Goal: Task Accomplishment & Management: Use online tool/utility

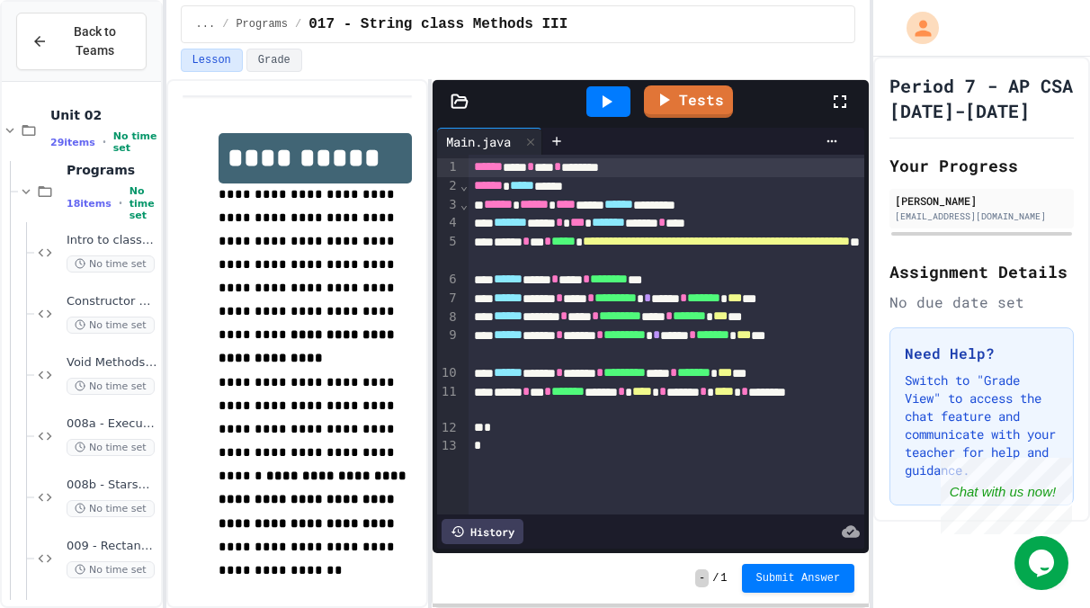
click at [610, 91] on icon at bounding box center [606, 102] width 22 height 22
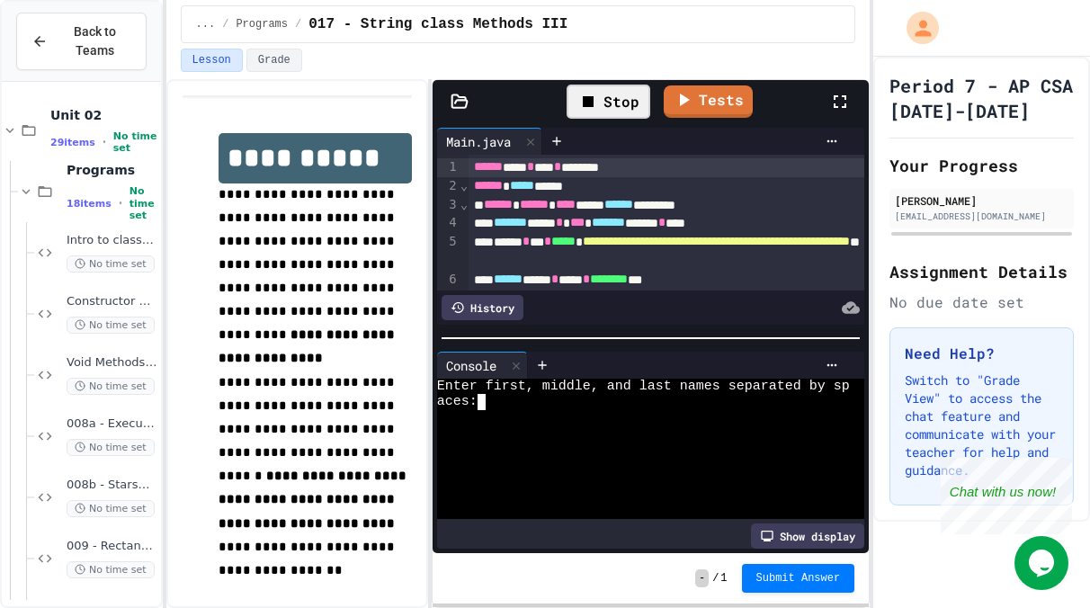
click at [558, 402] on div "aces:" at bounding box center [643, 401] width 413 height 15
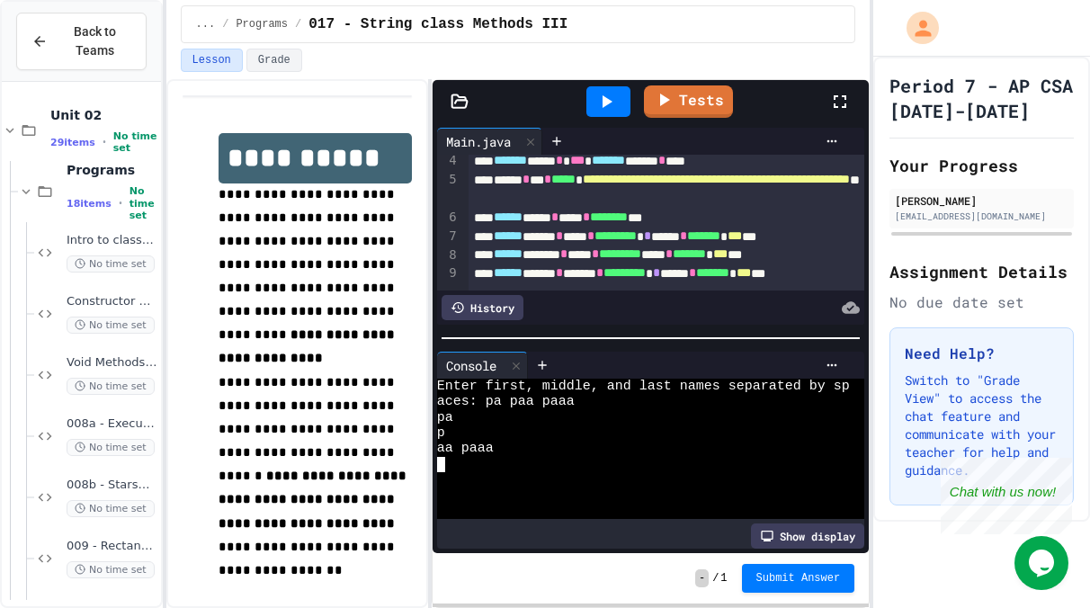
scroll to position [74, 0]
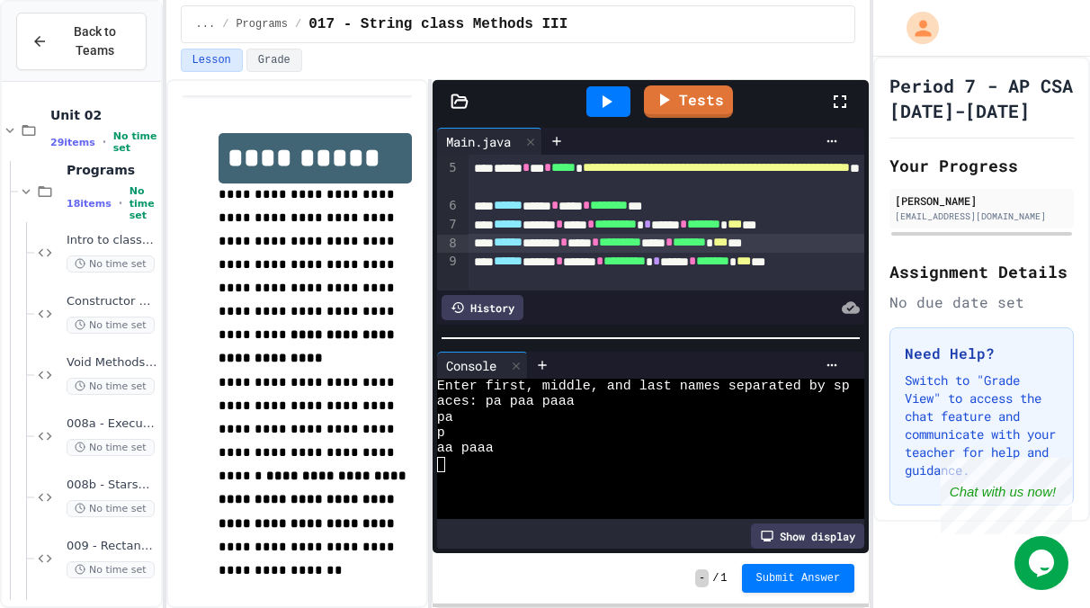
click at [522, 607] on div at bounding box center [545, 610] width 1090 height 0
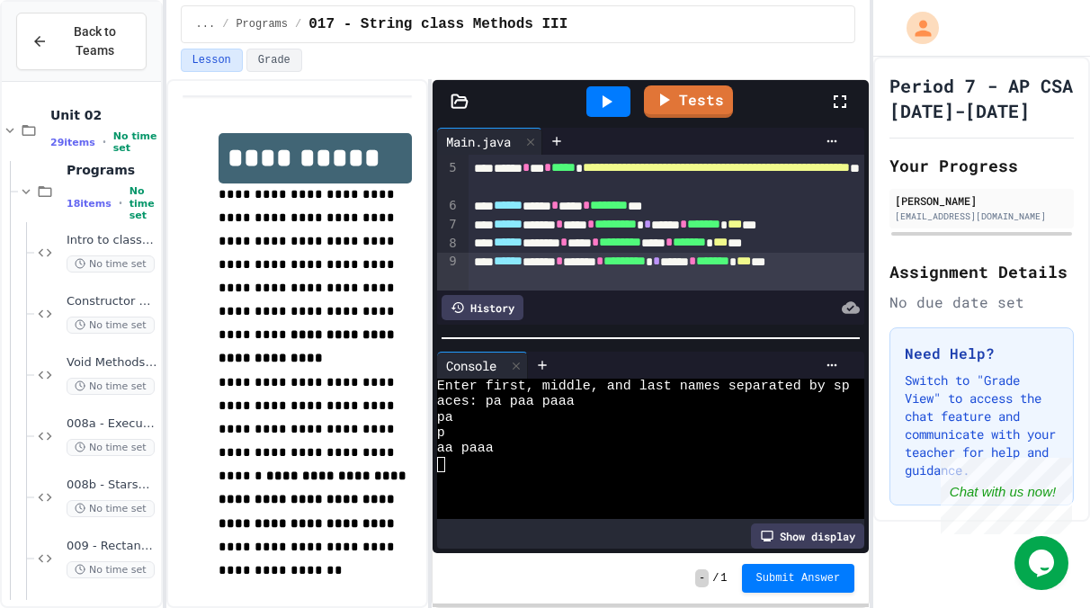
click at [522, 282] on div "****** ***** * ****** * ********* * * ****** * ******* * *** ***" at bounding box center [666, 272] width 396 height 38
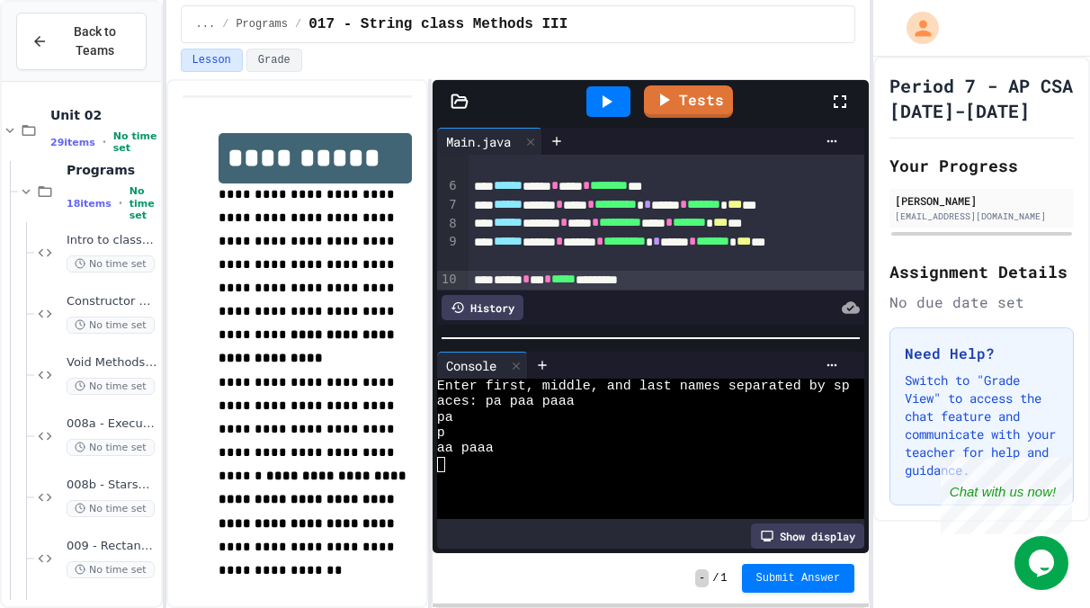
click at [596, 111] on div at bounding box center [608, 101] width 44 height 31
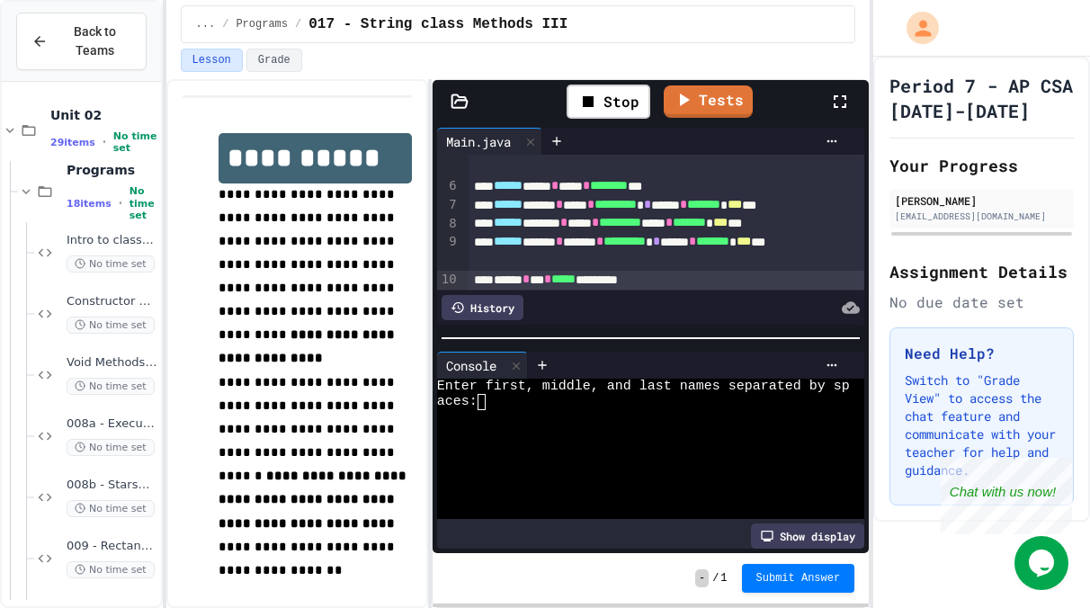
click at [553, 398] on div "aces:" at bounding box center [643, 401] width 413 height 15
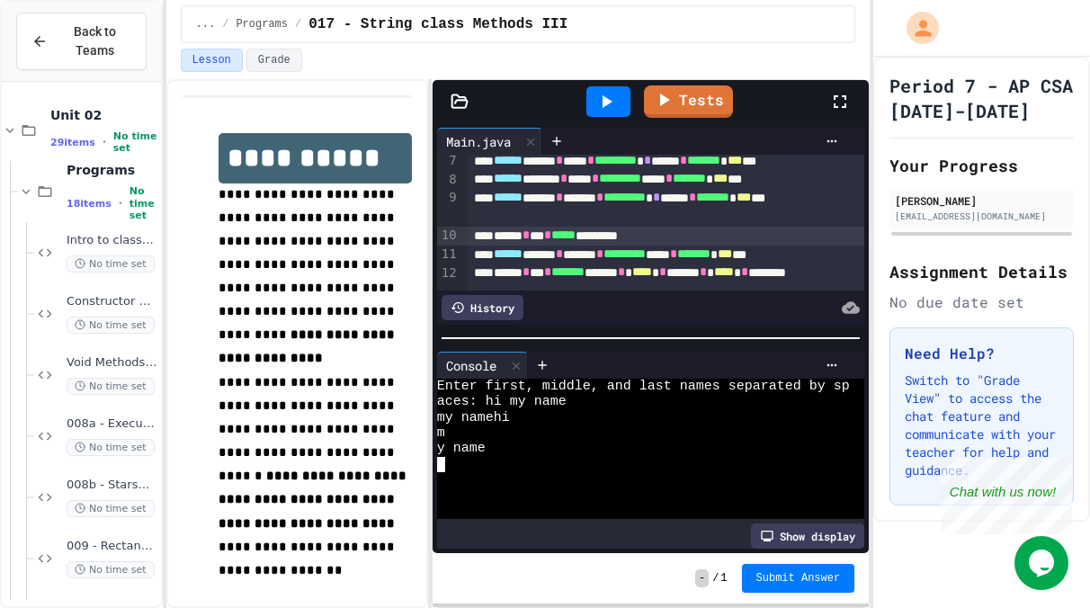
scroll to position [137, 0]
drag, startPoint x: 677, startPoint y: 233, endPoint x: 519, endPoint y: 236, distance: 158.3
click at [519, 236] on div "****** * *** * ***** *********" at bounding box center [666, 236] width 396 height 19
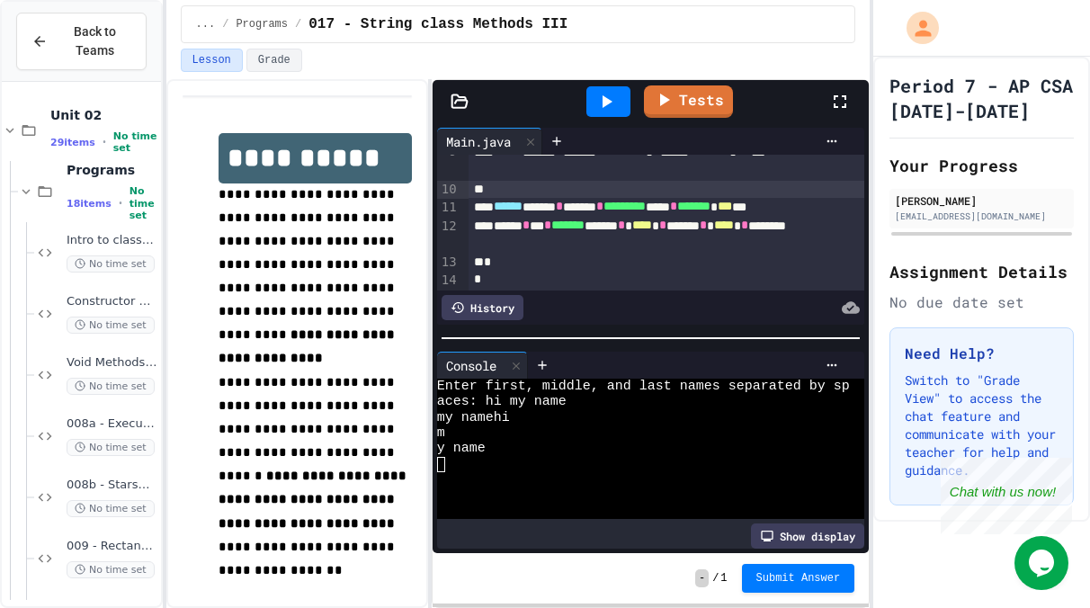
click at [535, 250] on div "****** * *** * ******* ****** * **** * ***** * **** * *******" at bounding box center [666, 235] width 396 height 36
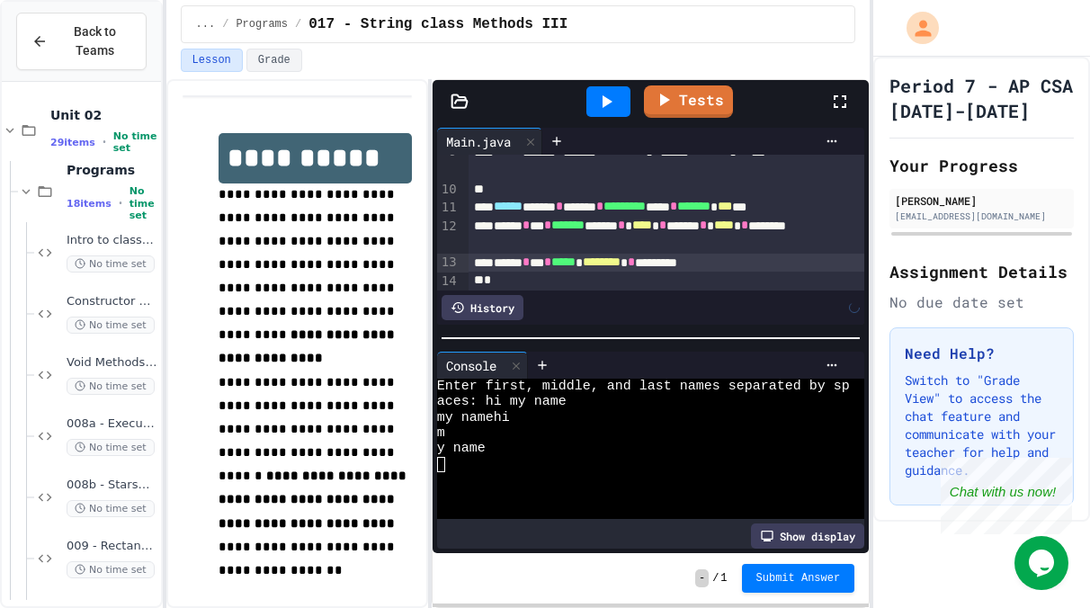
click at [608, 111] on div at bounding box center [608, 101] width 44 height 31
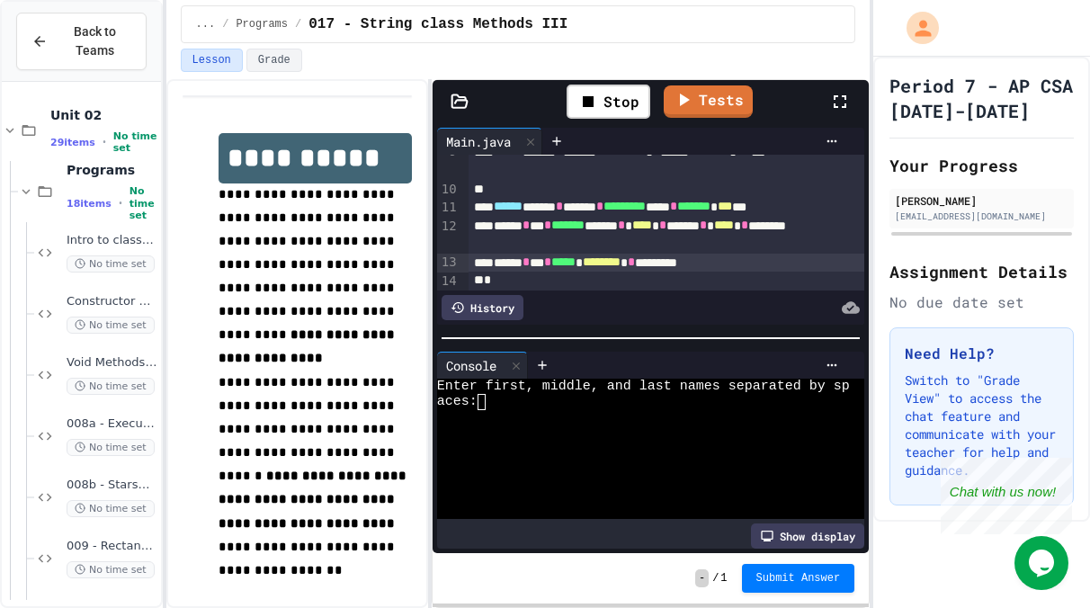
click at [522, 418] on div at bounding box center [643, 417] width 413 height 15
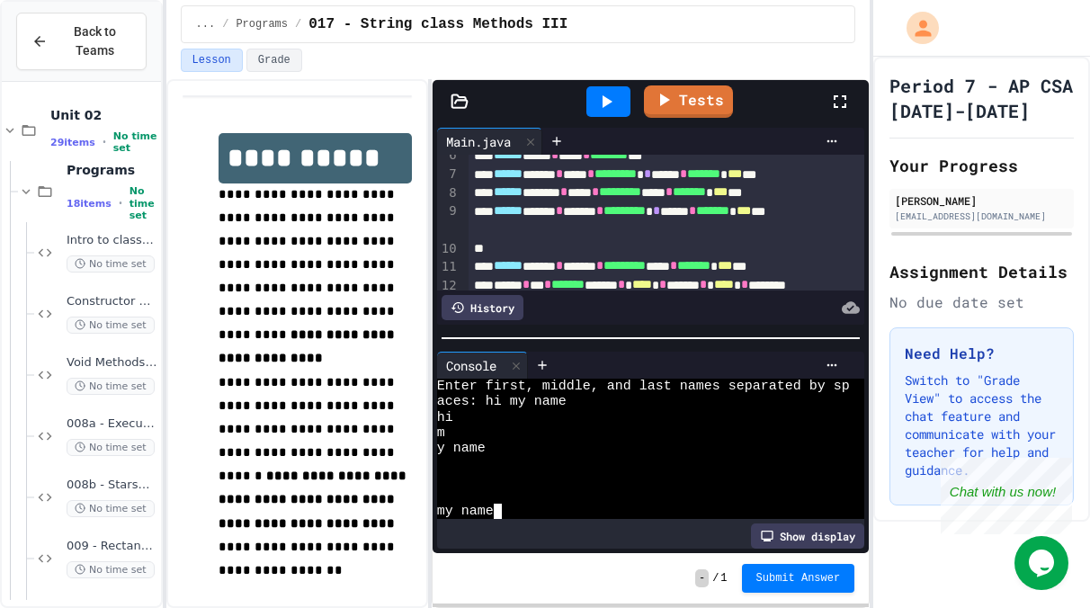
scroll to position [81, 0]
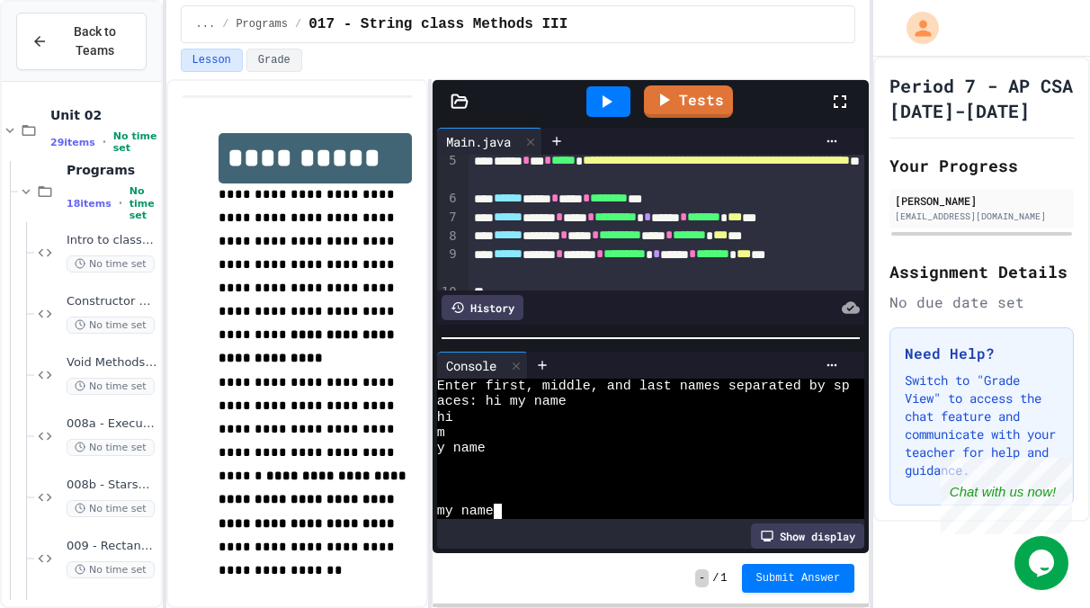
click at [826, 234] on div "****** ****** * **** * ********* ***** * ******* * *** ***" at bounding box center [666, 236] width 396 height 19
click at [619, 101] on div at bounding box center [608, 101] width 44 height 31
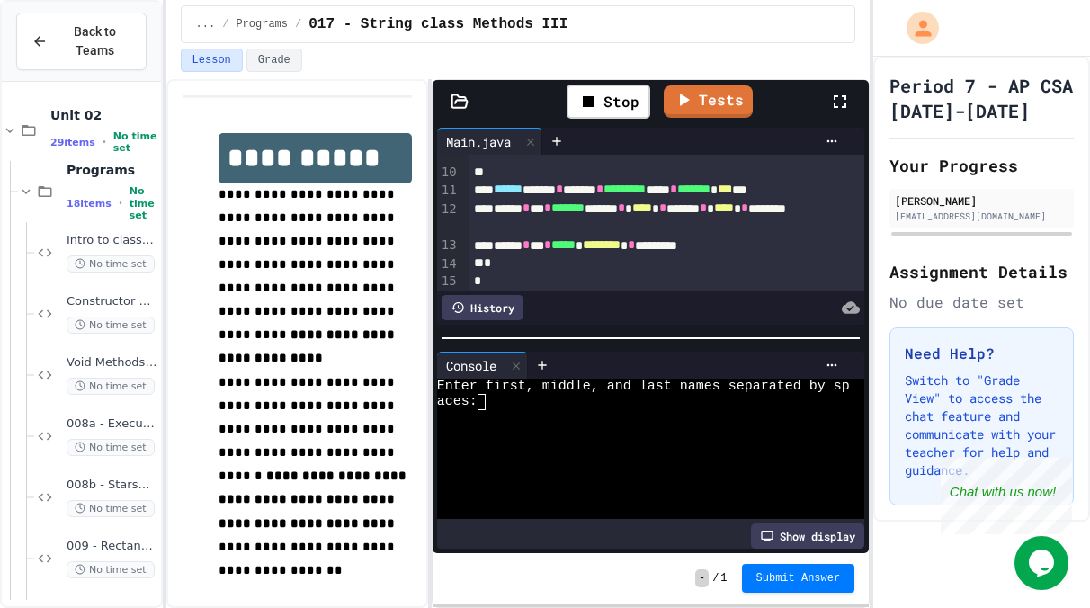
scroll to position [203, 0]
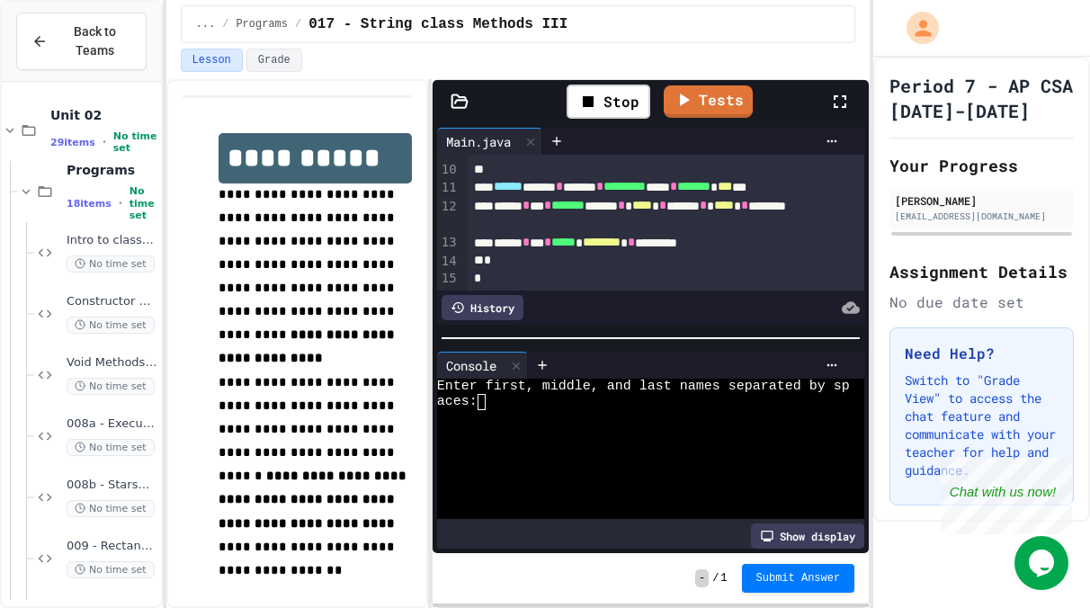
click at [547, 411] on div at bounding box center [643, 417] width 413 height 15
type textarea "*"
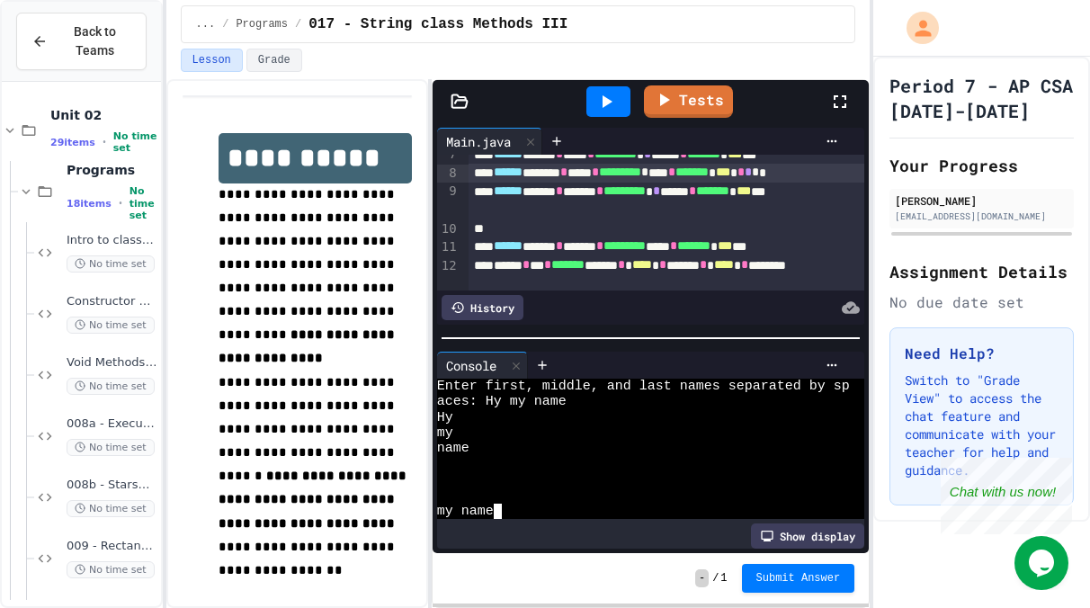
scroll to position [149, 0]
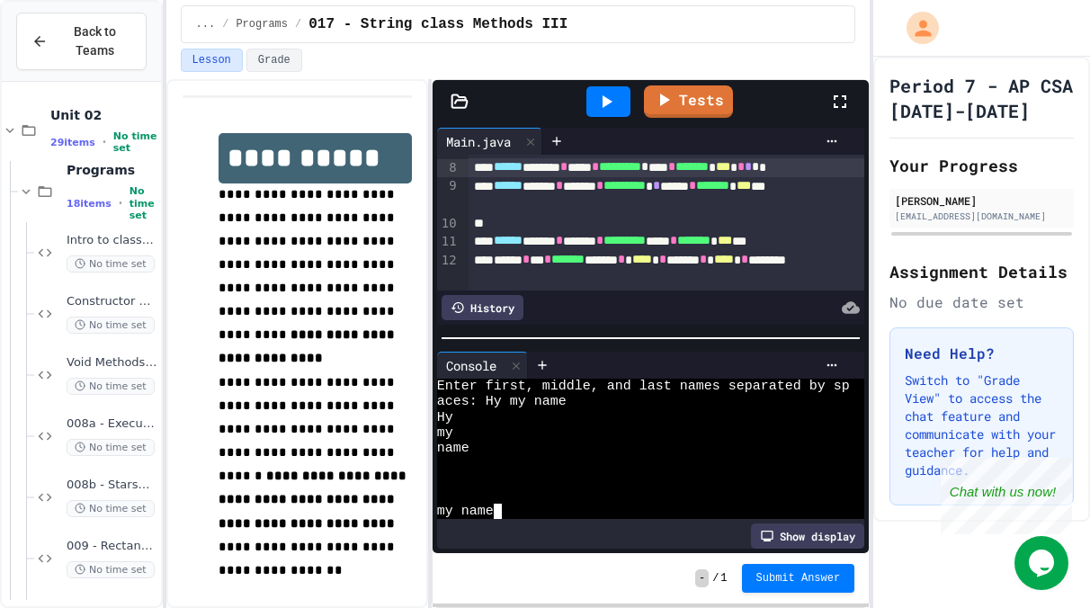
click at [841, 235] on div "****** ***** * ****** * ********* ***** * ******* * *** ***" at bounding box center [666, 241] width 396 height 19
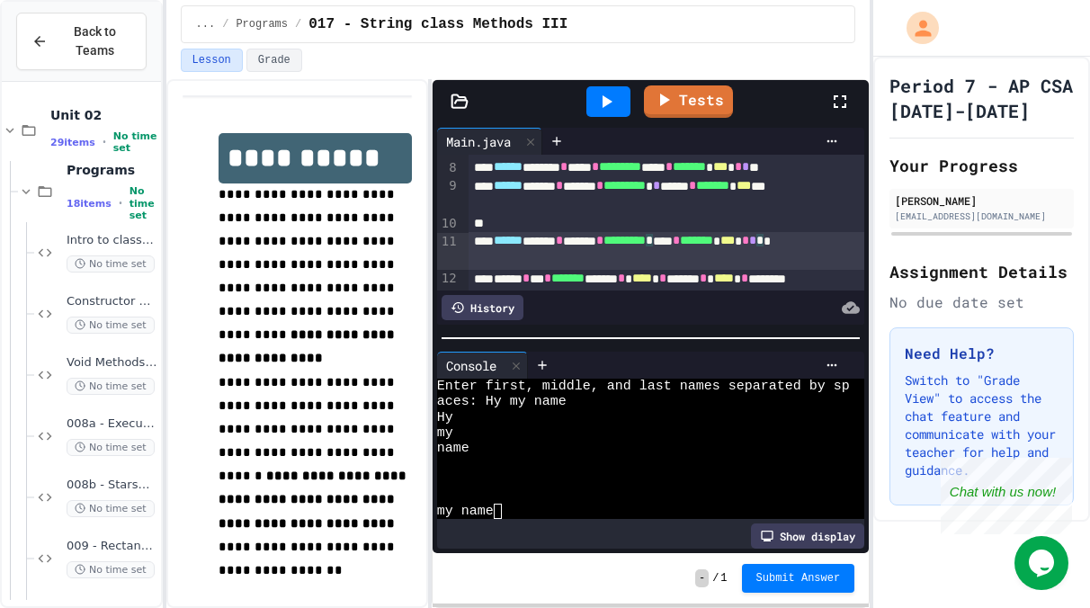
scroll to position [215, 0]
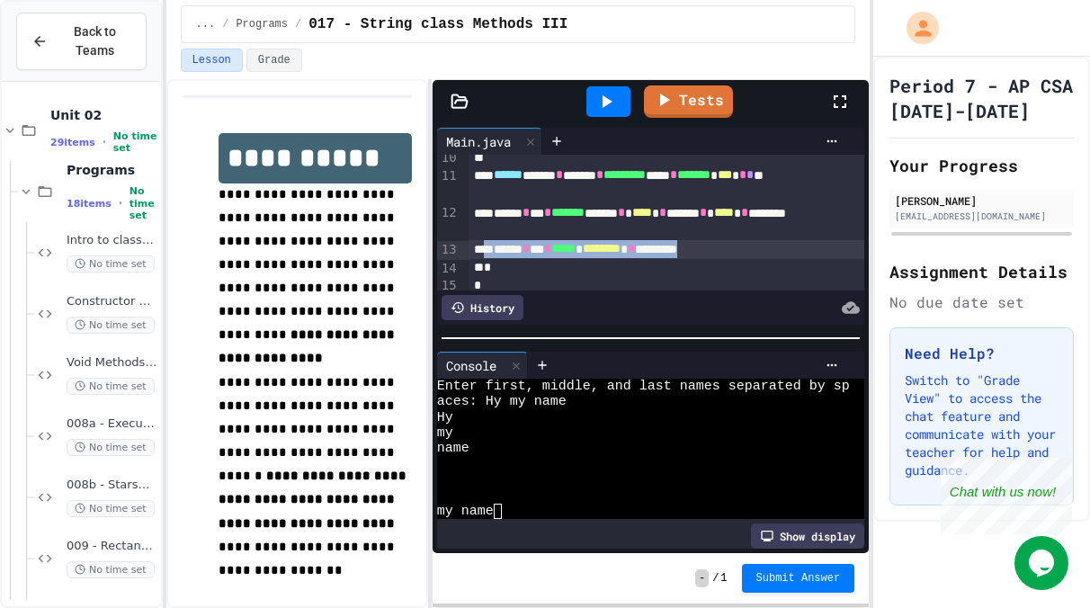
drag, startPoint x: 776, startPoint y: 251, endPoint x: 486, endPoint y: 249, distance: 289.5
click at [486, 249] on div "****** * *** * ***** * ******** * ********" at bounding box center [666, 249] width 396 height 19
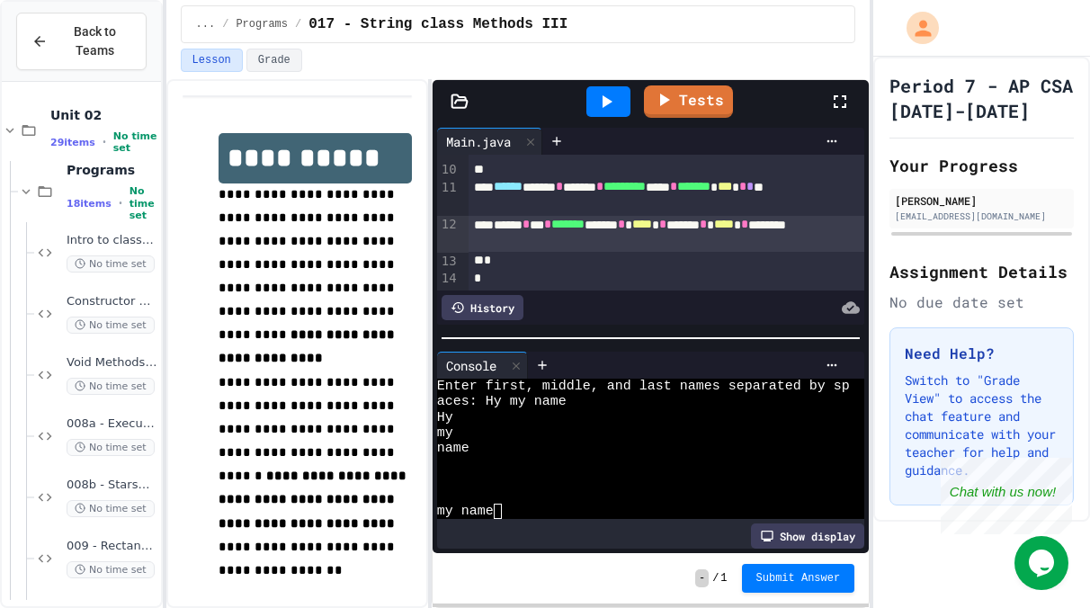
click at [607, 102] on icon at bounding box center [607, 101] width 10 height 13
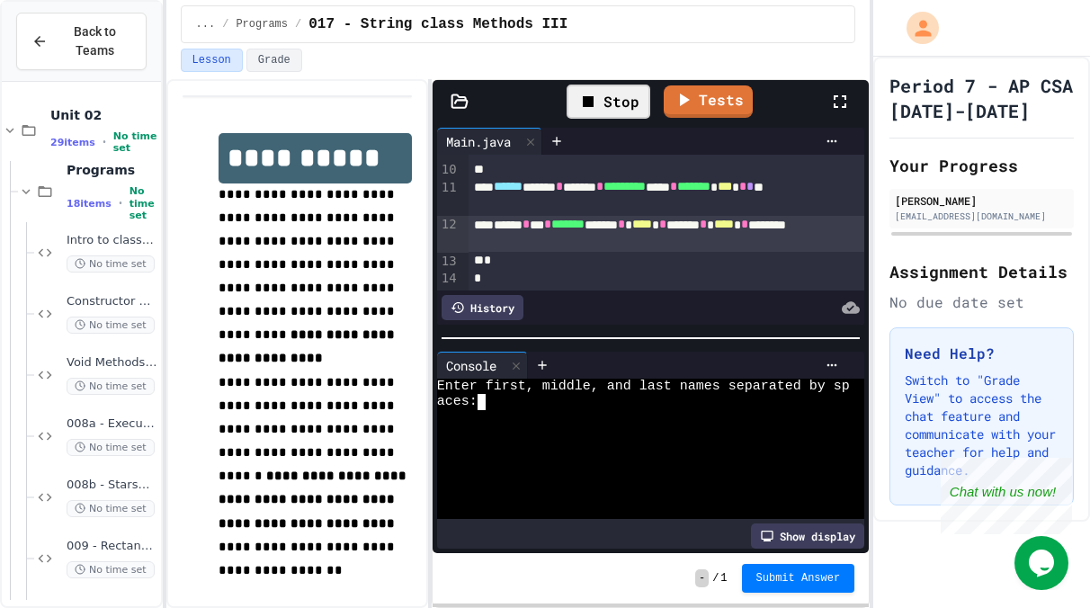
click at [573, 422] on div at bounding box center [643, 417] width 413 height 15
type textarea "*"
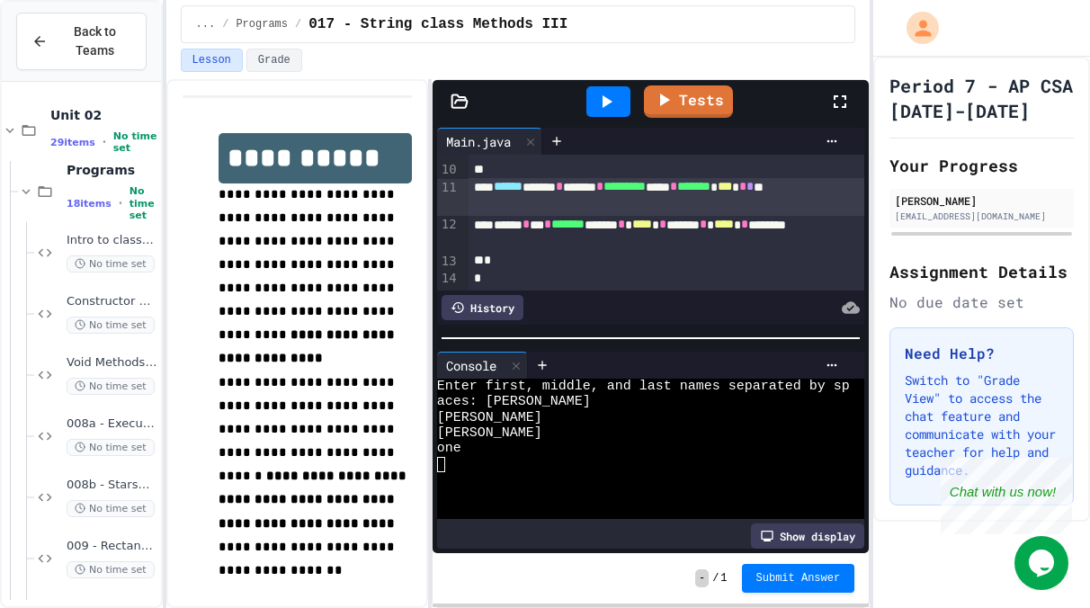
click at [746, 192] on span "*" at bounding box center [749, 186] width 7 height 13
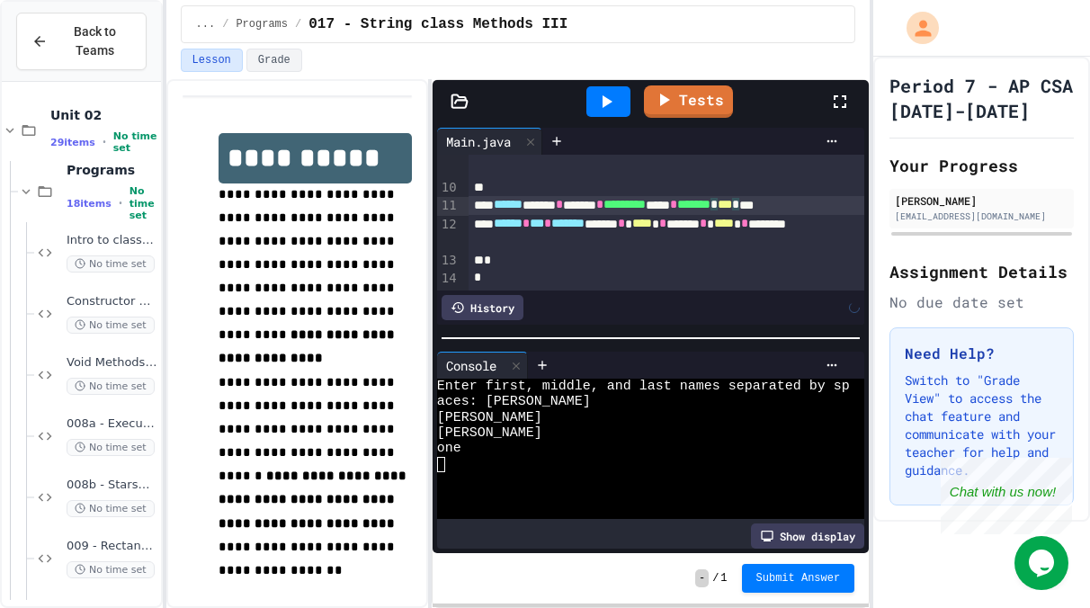
scroll to position [183, 0]
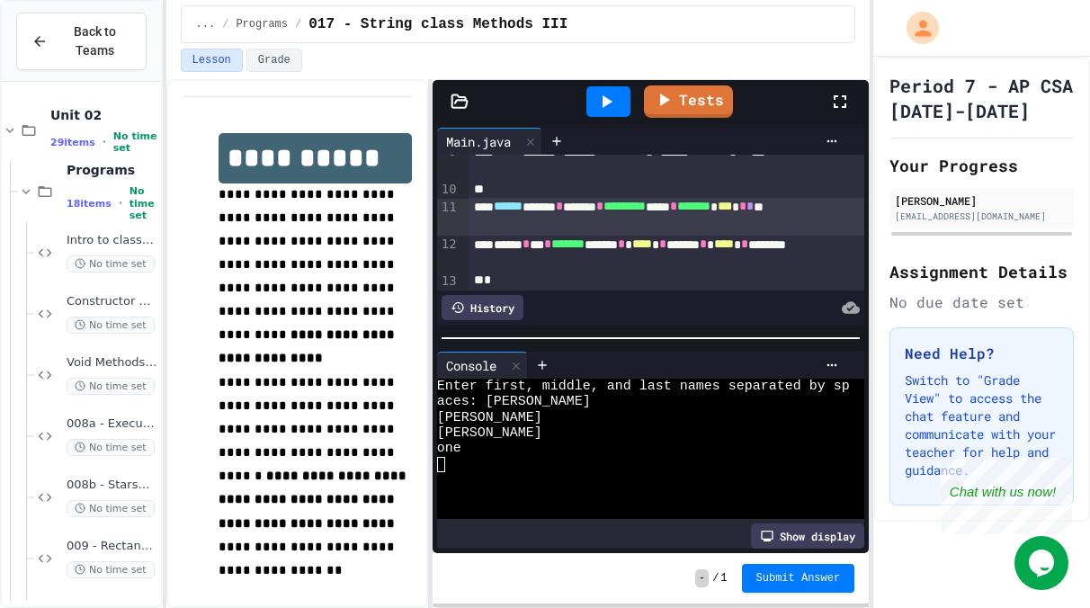
click at [615, 97] on icon at bounding box center [606, 102] width 22 height 22
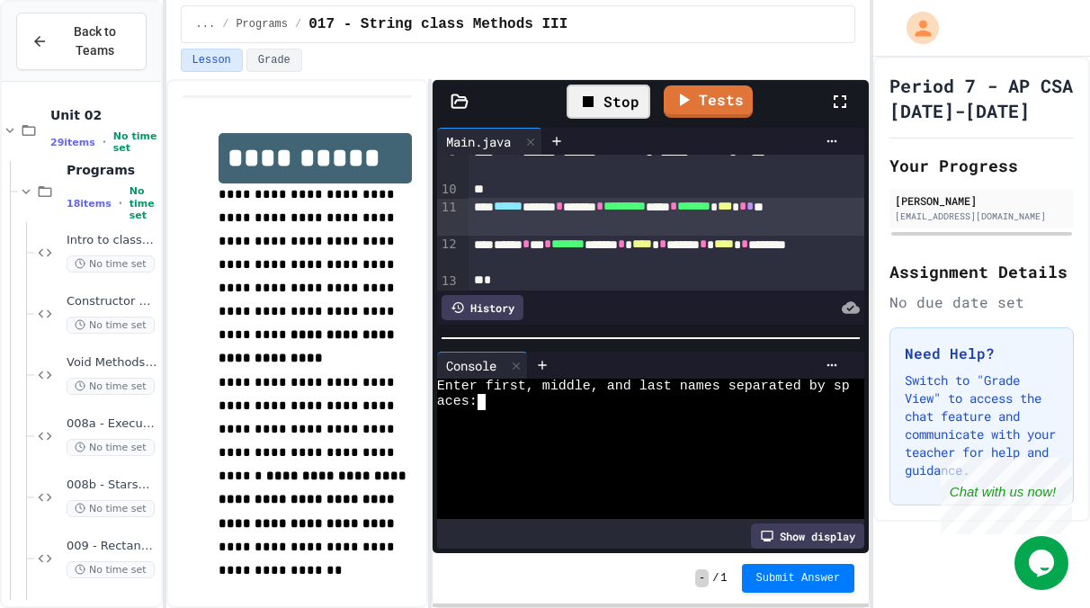
click at [528, 413] on div at bounding box center [643, 417] width 413 height 15
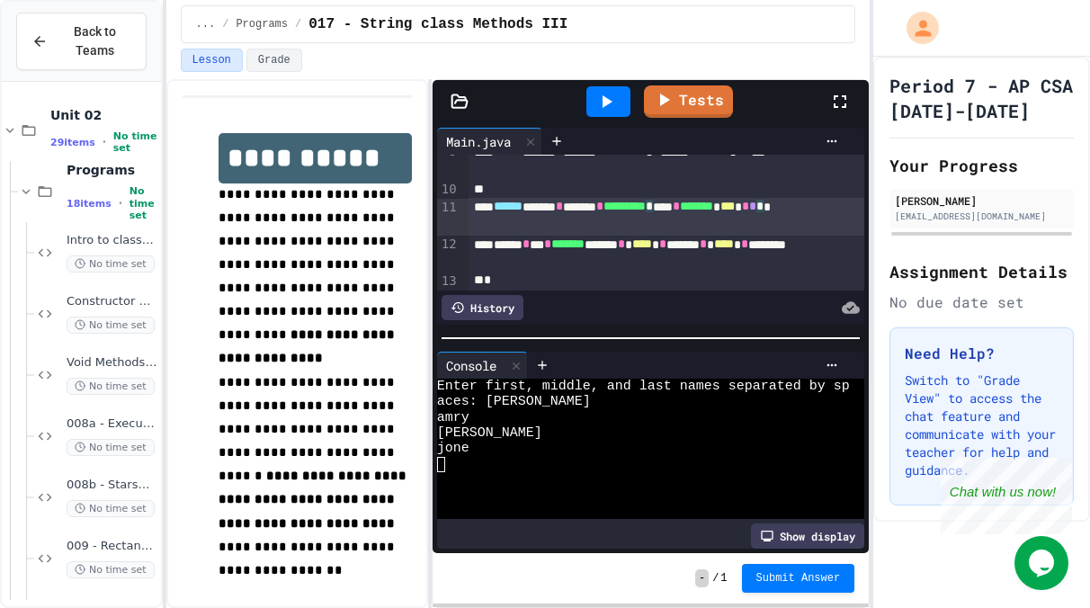
click at [749, 212] on span "*" at bounding box center [752, 206] width 7 height 13
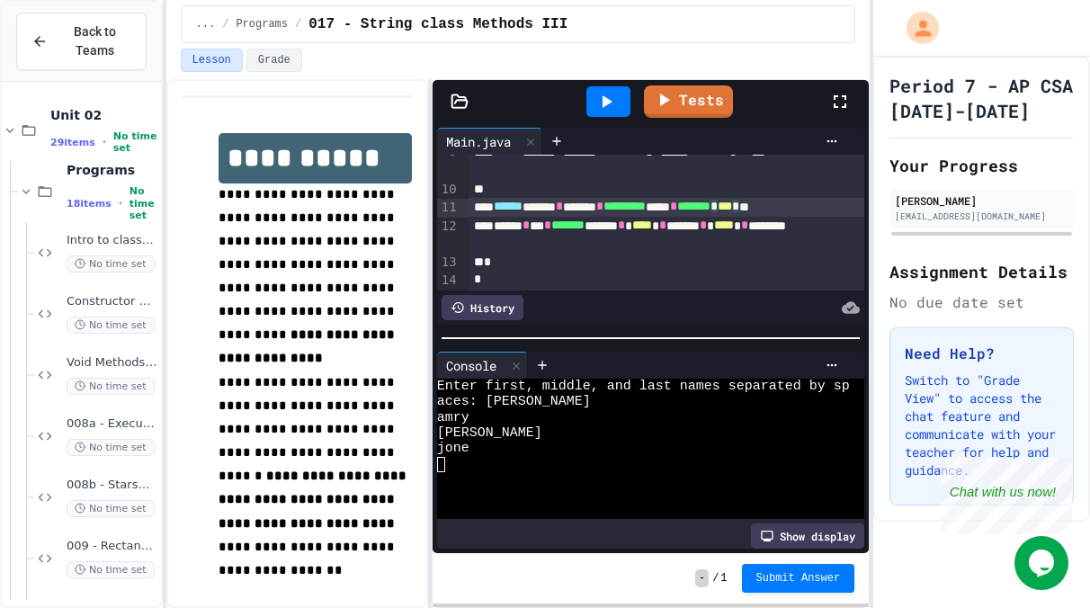
click at [616, 96] on icon at bounding box center [606, 102] width 22 height 22
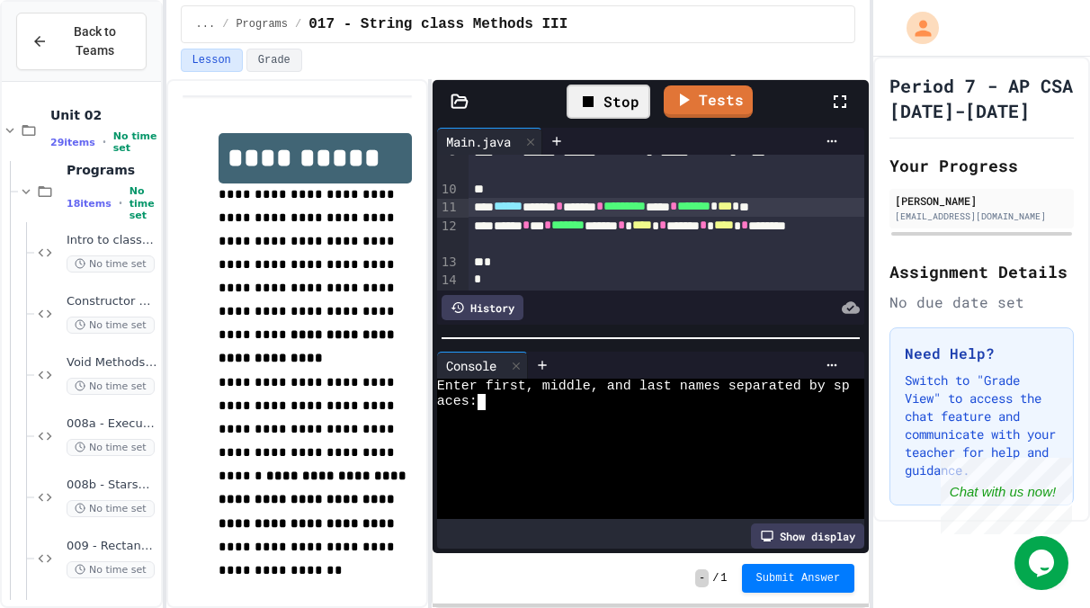
click at [510, 410] on div at bounding box center [643, 417] width 413 height 15
type textarea "*"
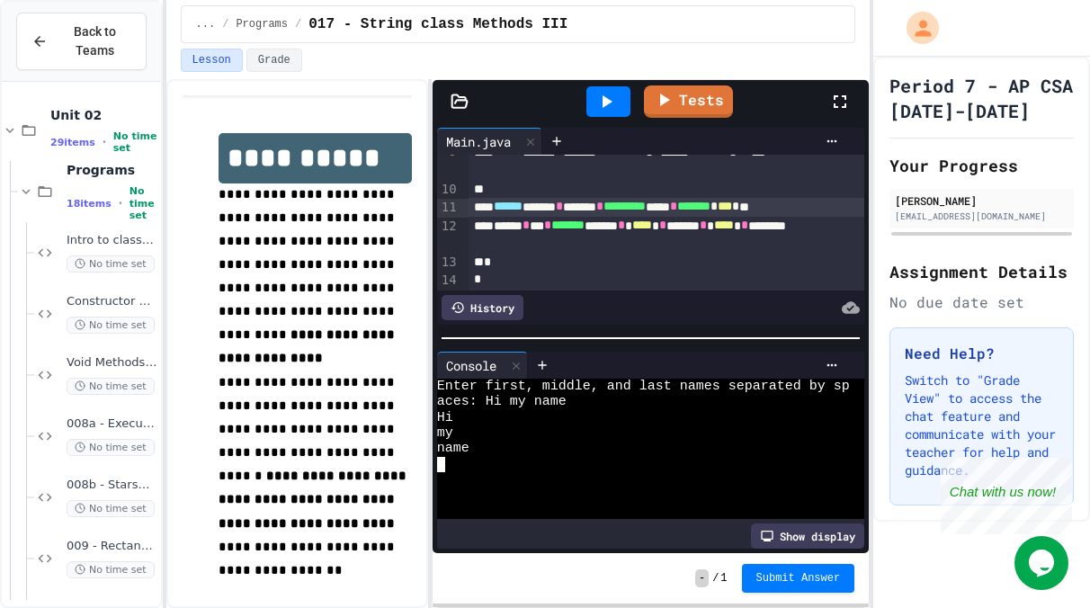
click at [739, 202] on span "*" at bounding box center [735, 206] width 7 height 13
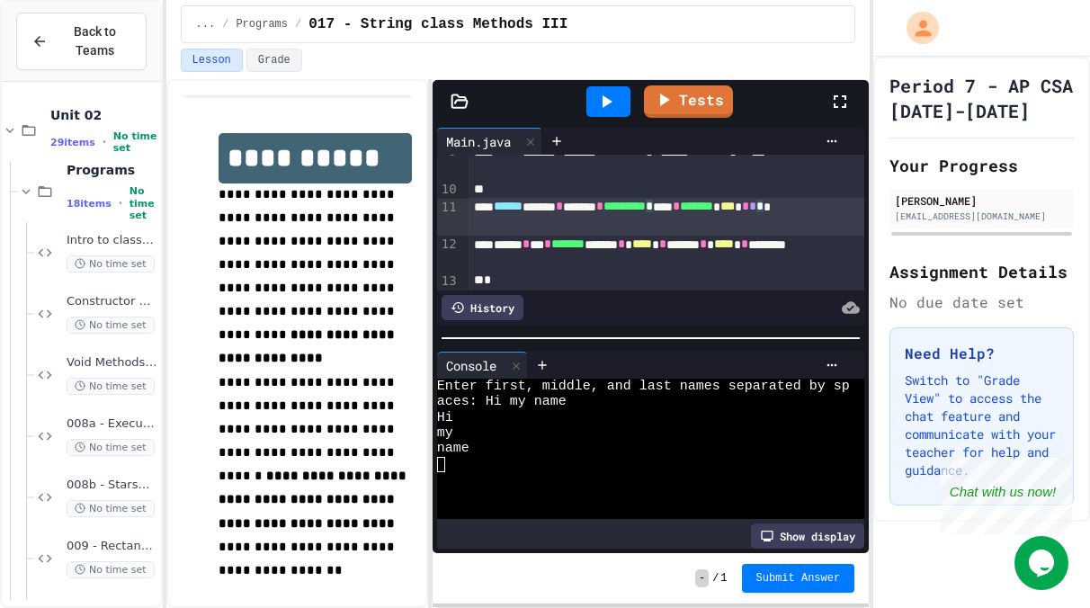
click at [616, 92] on icon at bounding box center [606, 102] width 22 height 22
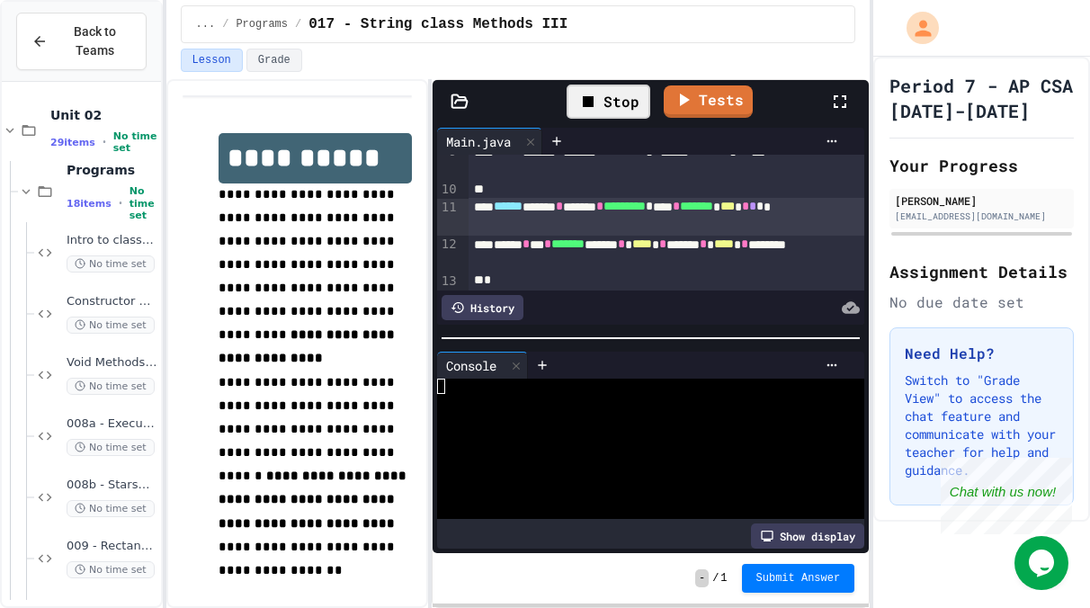
click at [480, 433] on div at bounding box center [643, 432] width 413 height 15
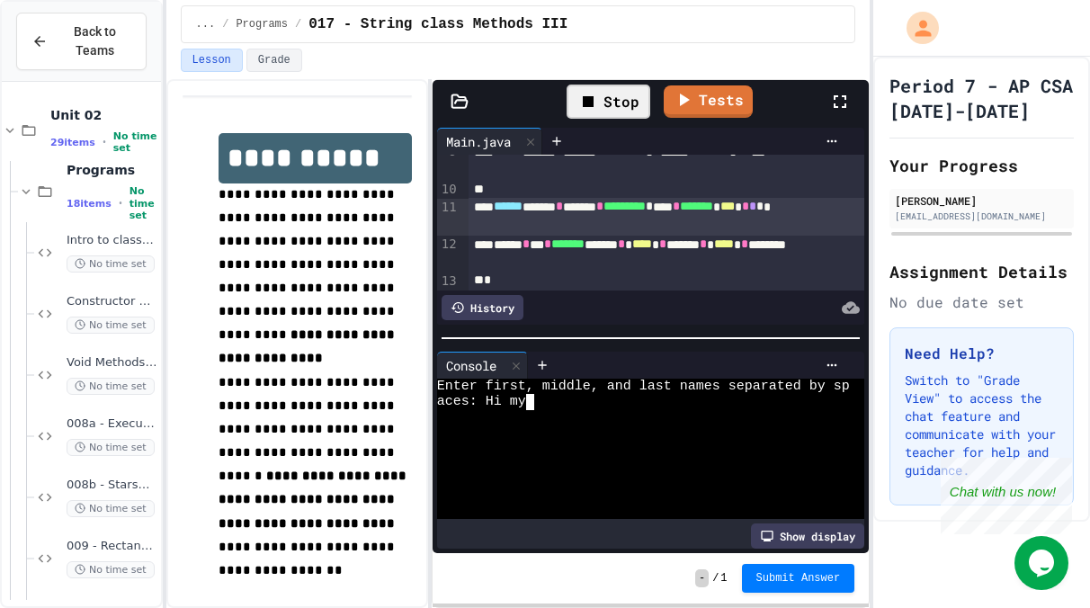
type textarea "*"
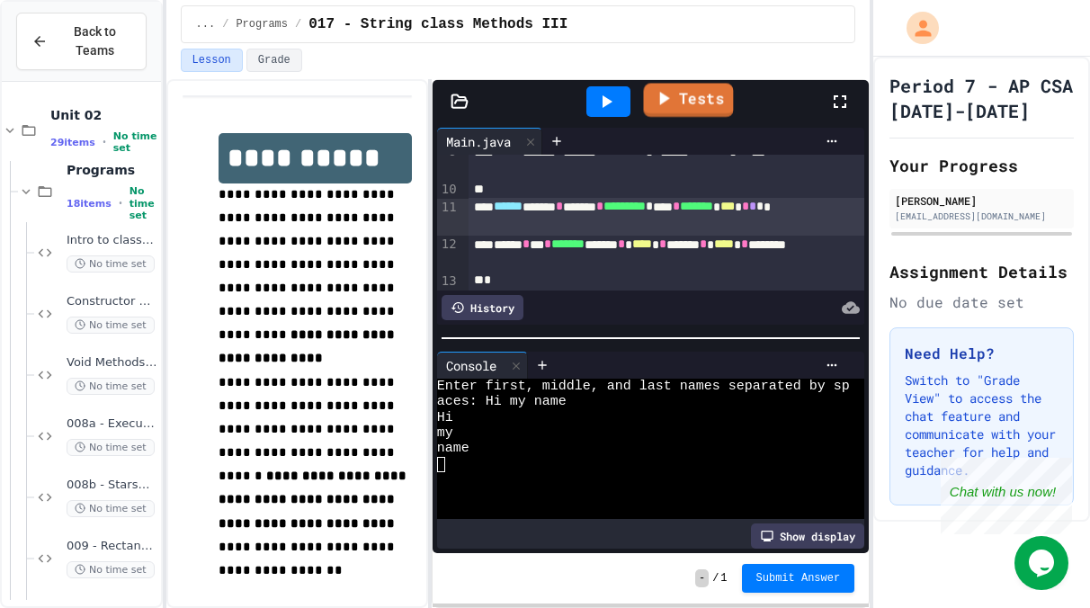
click at [710, 105] on link "Tests" at bounding box center [689, 101] width 90 height 34
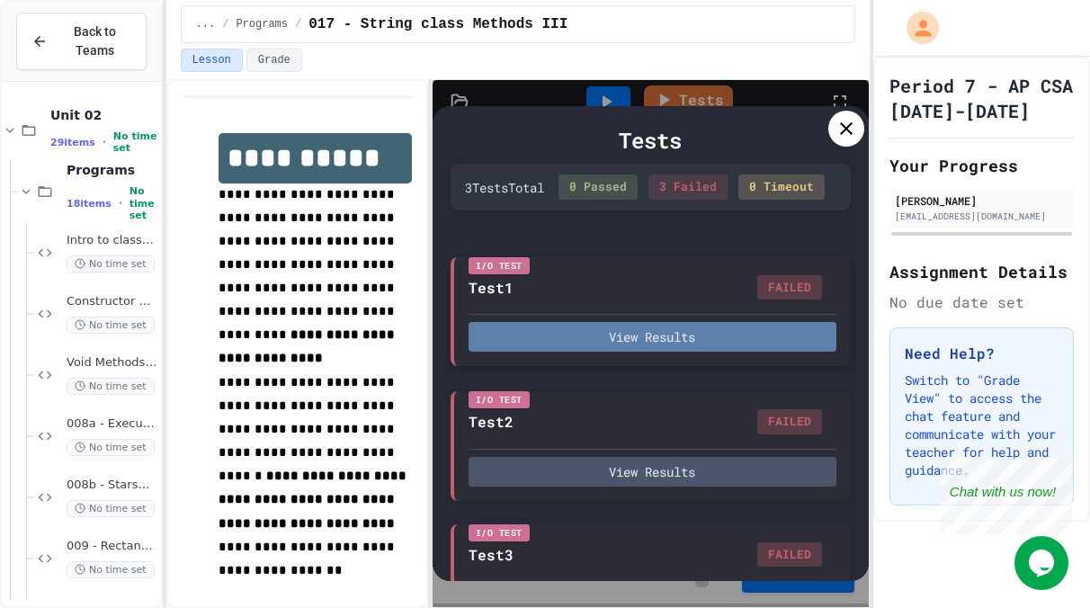
click at [756, 350] on button "View Results" at bounding box center [652, 337] width 368 height 30
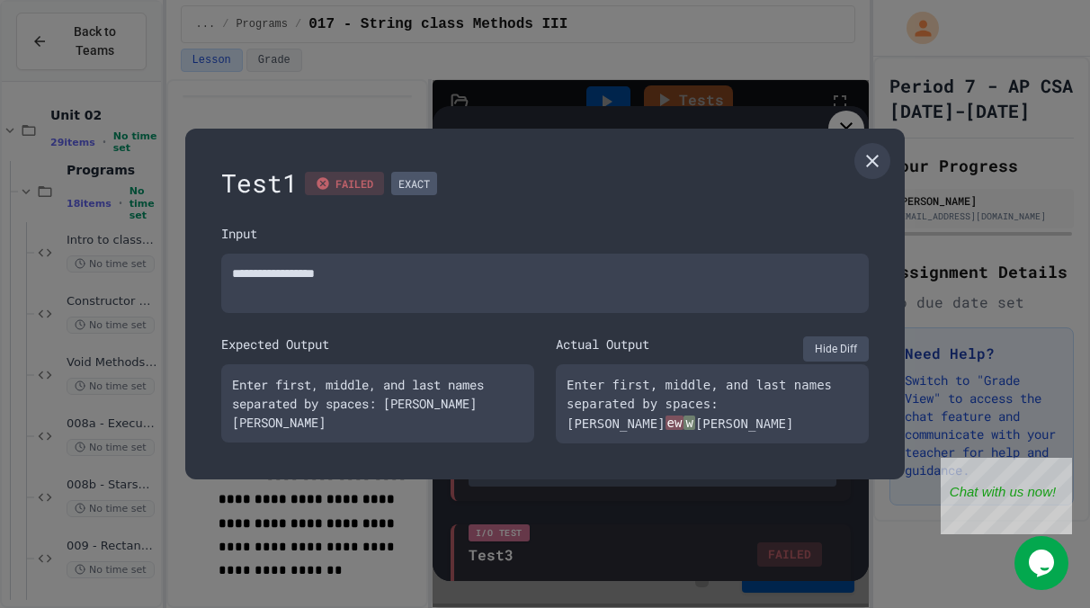
click at [833, 336] on button "Hide Diff" at bounding box center [836, 348] width 66 height 25
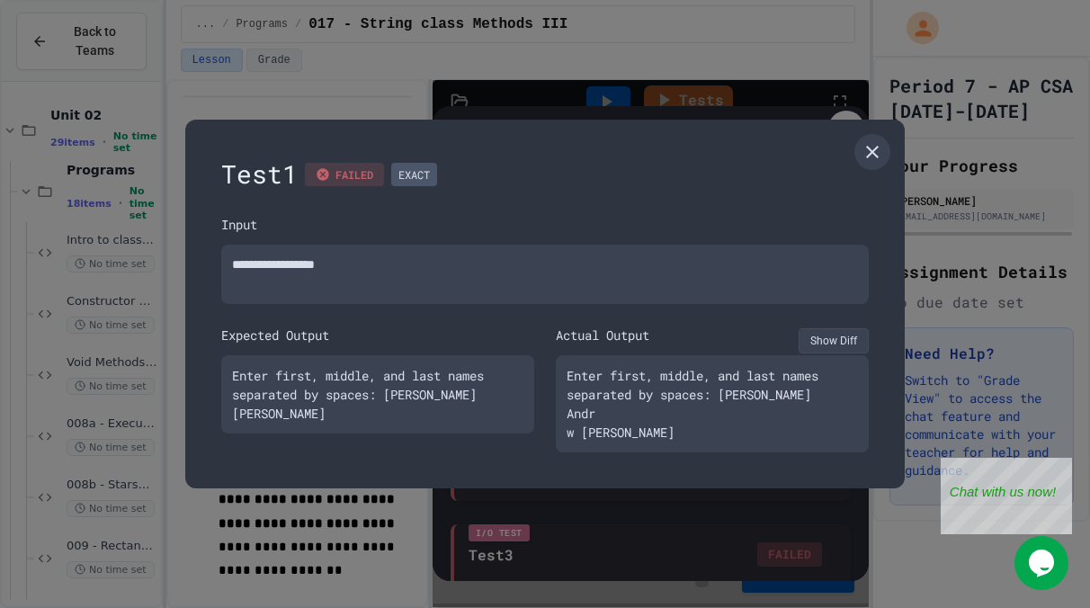
click at [841, 335] on button "Show Diff" at bounding box center [833, 340] width 70 height 25
type textarea "*"
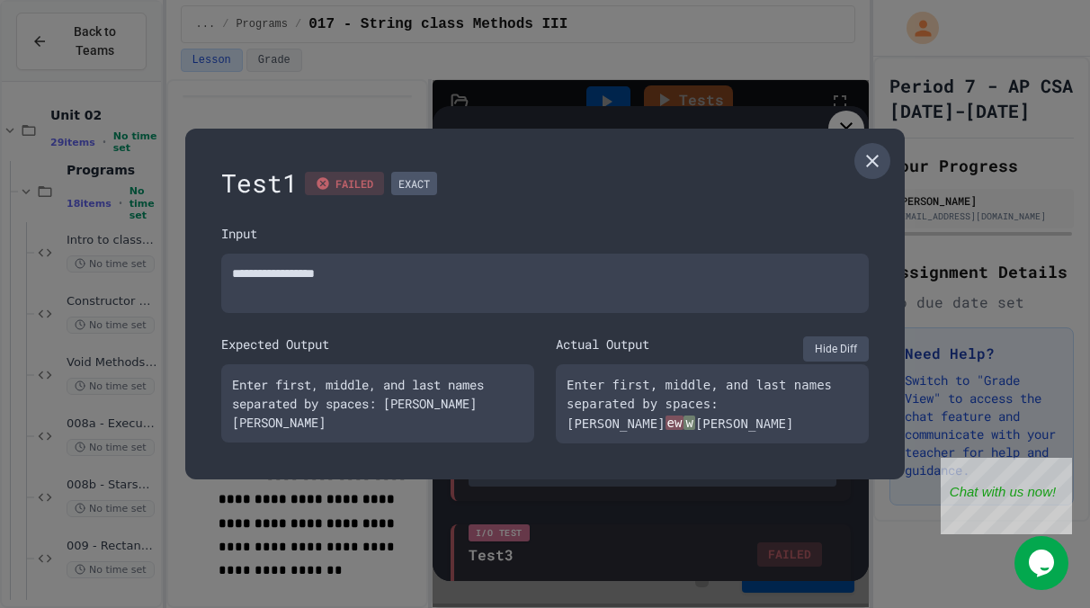
click at [871, 155] on icon at bounding box center [872, 161] width 13 height 13
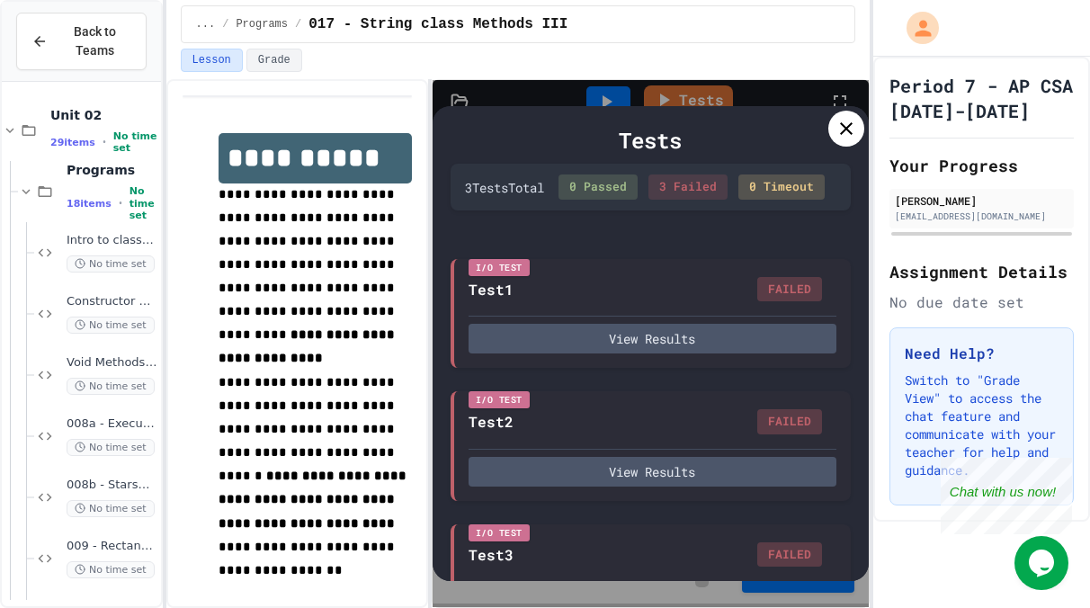
click at [839, 137] on icon at bounding box center [846, 129] width 22 height 22
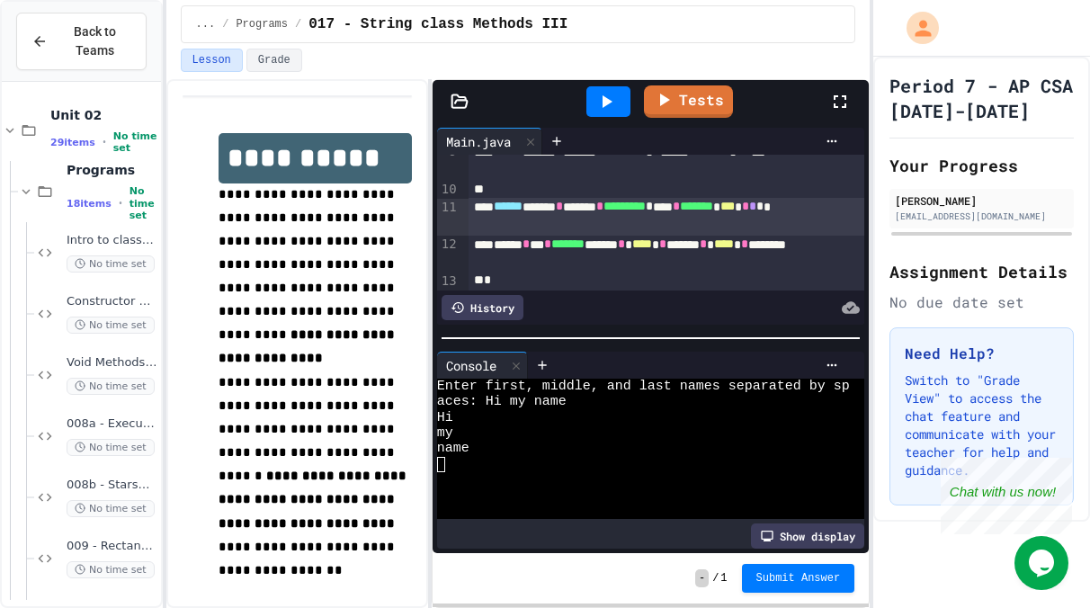
click at [616, 109] on icon at bounding box center [606, 102] width 22 height 22
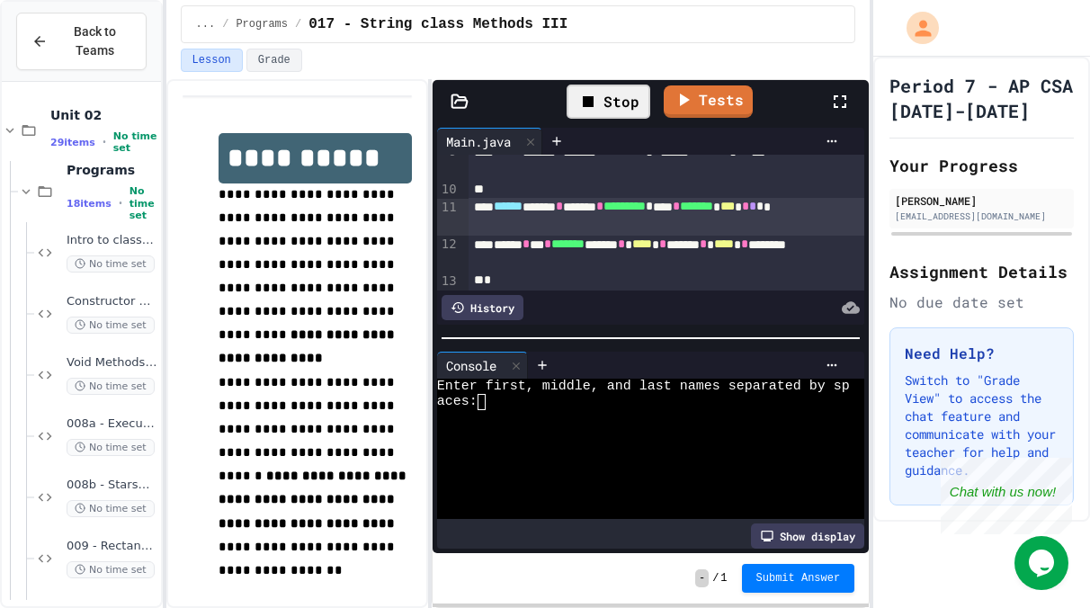
click at [513, 413] on div at bounding box center [643, 417] width 413 height 15
type textarea "*****"
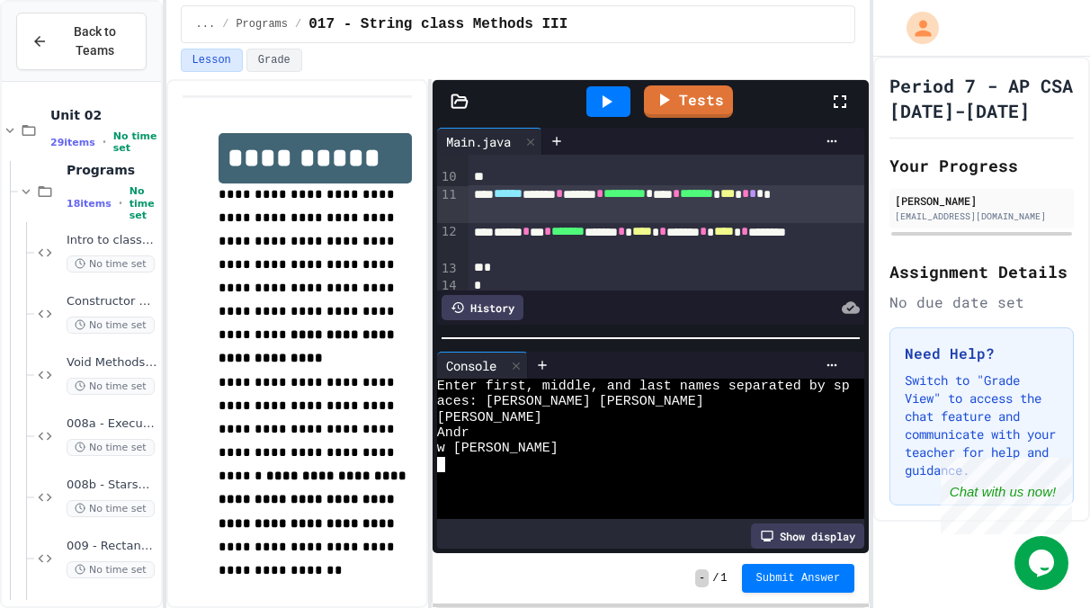
scroll to position [203, 0]
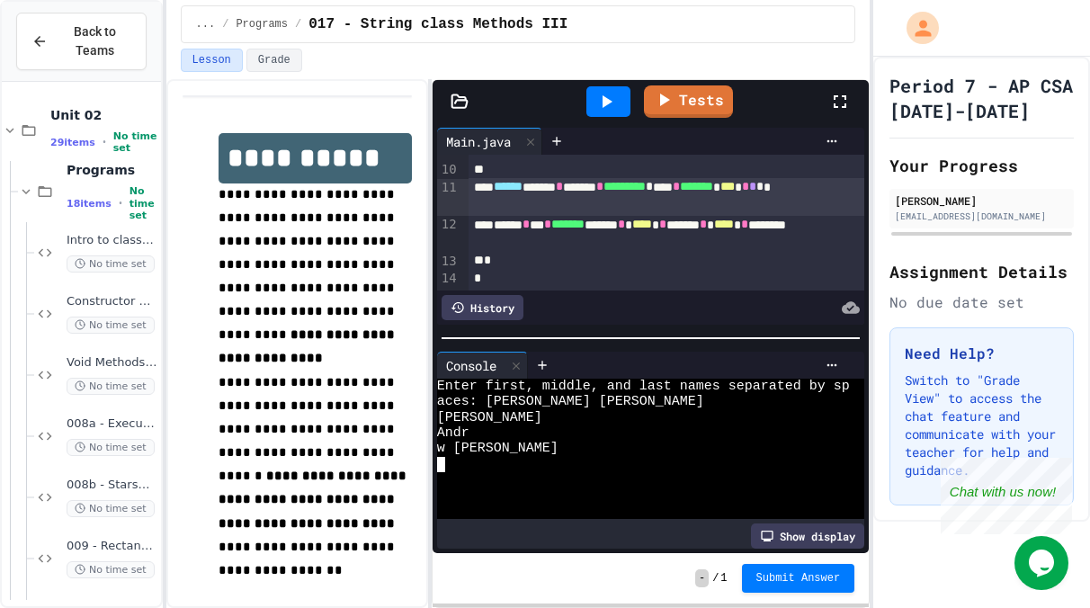
click at [596, 245] on div "****** * *** * ******* ****** * **** * ***** * **** * *******" at bounding box center [666, 234] width 396 height 36
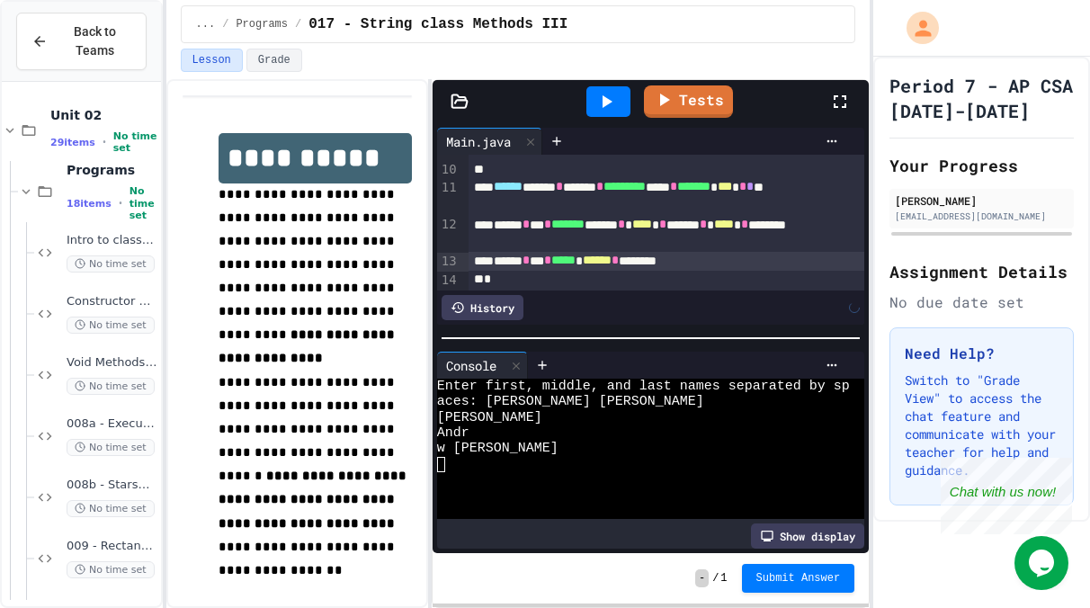
click at [614, 93] on icon at bounding box center [606, 102] width 22 height 22
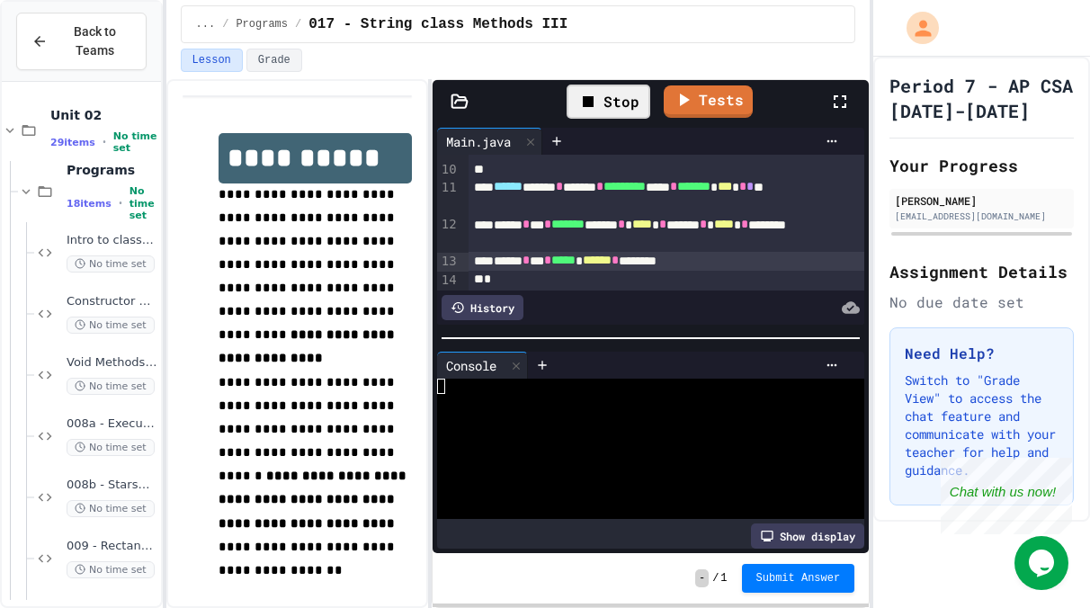
click at [651, 426] on div at bounding box center [643, 432] width 413 height 15
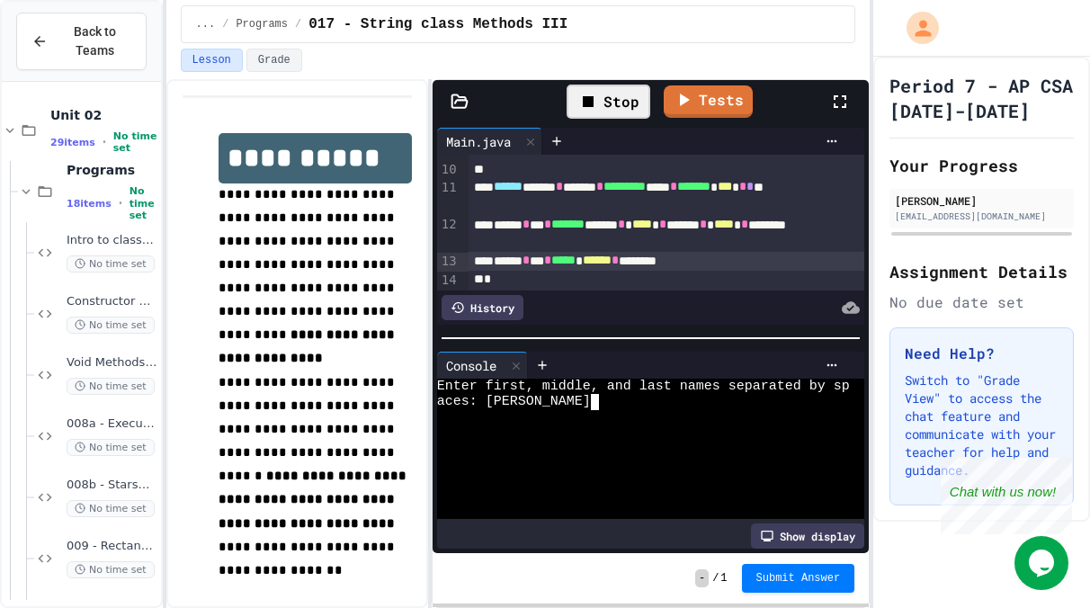
scroll to position [0, 18]
type textarea "*****"
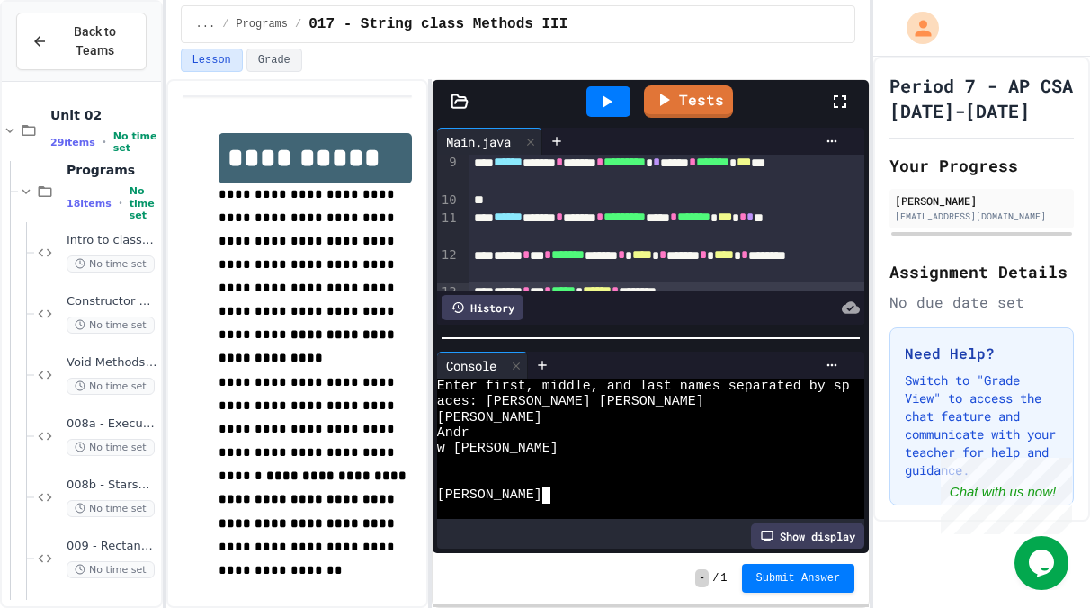
scroll to position [221, 0]
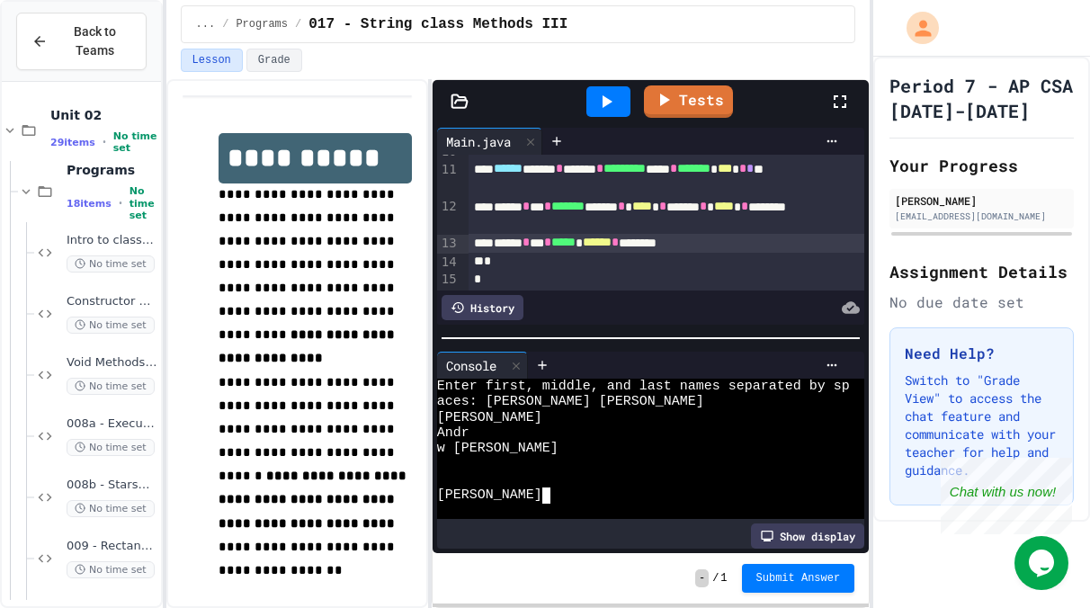
click at [615, 106] on icon at bounding box center [606, 102] width 22 height 22
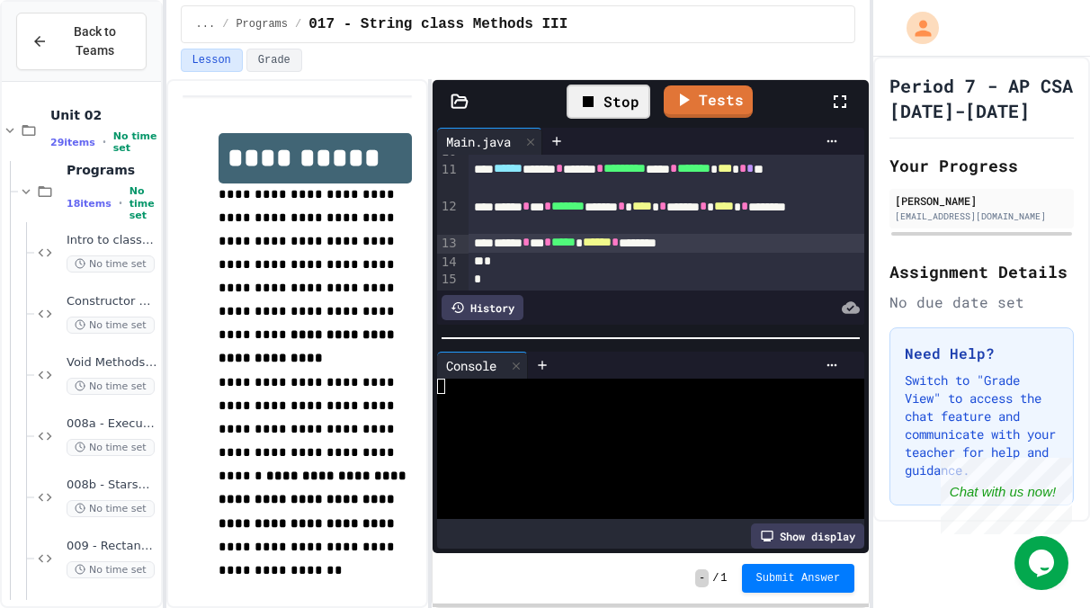
click at [569, 425] on div at bounding box center [643, 432] width 413 height 15
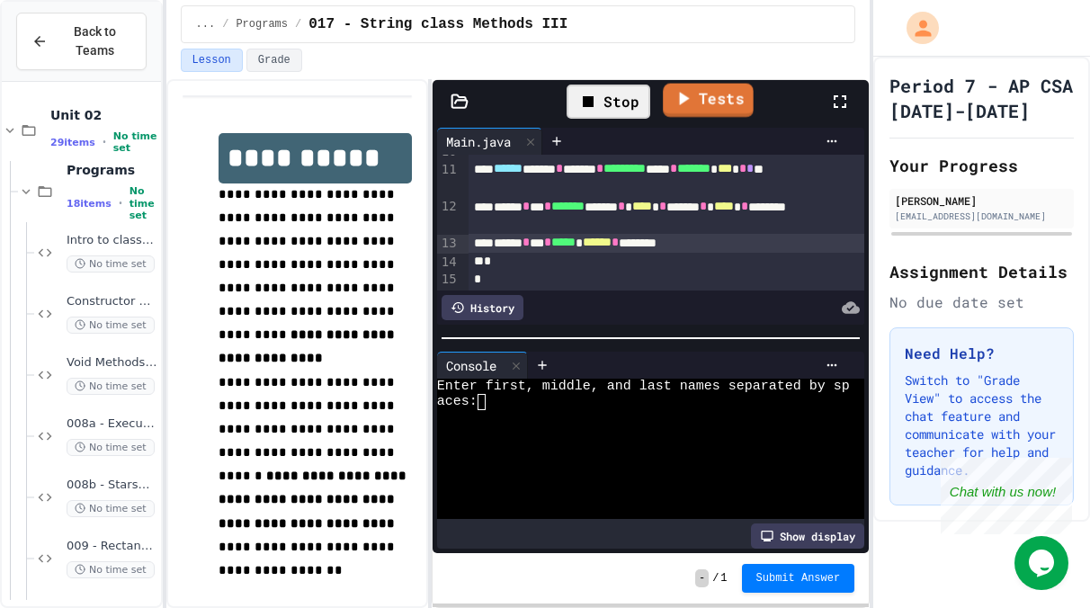
click at [700, 102] on link "Tests" at bounding box center [708, 101] width 91 height 34
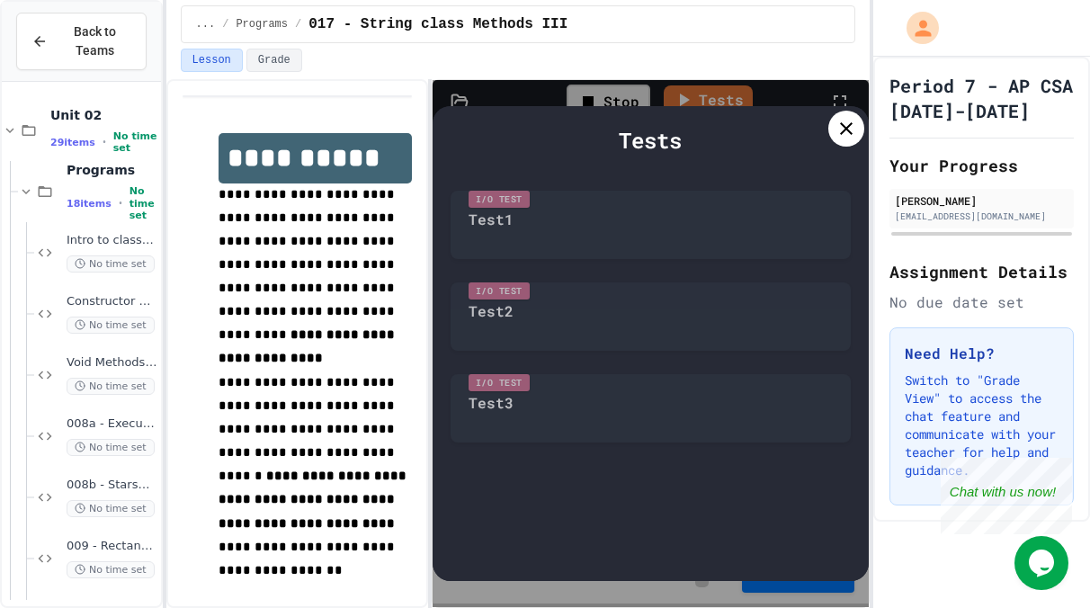
click at [846, 137] on icon at bounding box center [846, 129] width 22 height 22
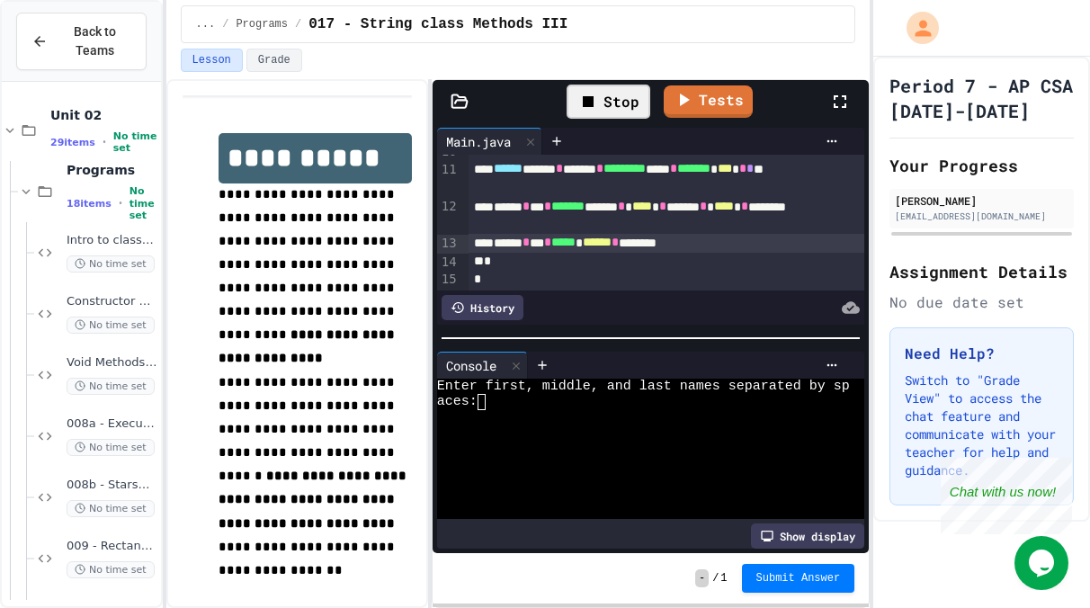
click at [530, 402] on div "aces:" at bounding box center [643, 401] width 413 height 15
type textarea "******"
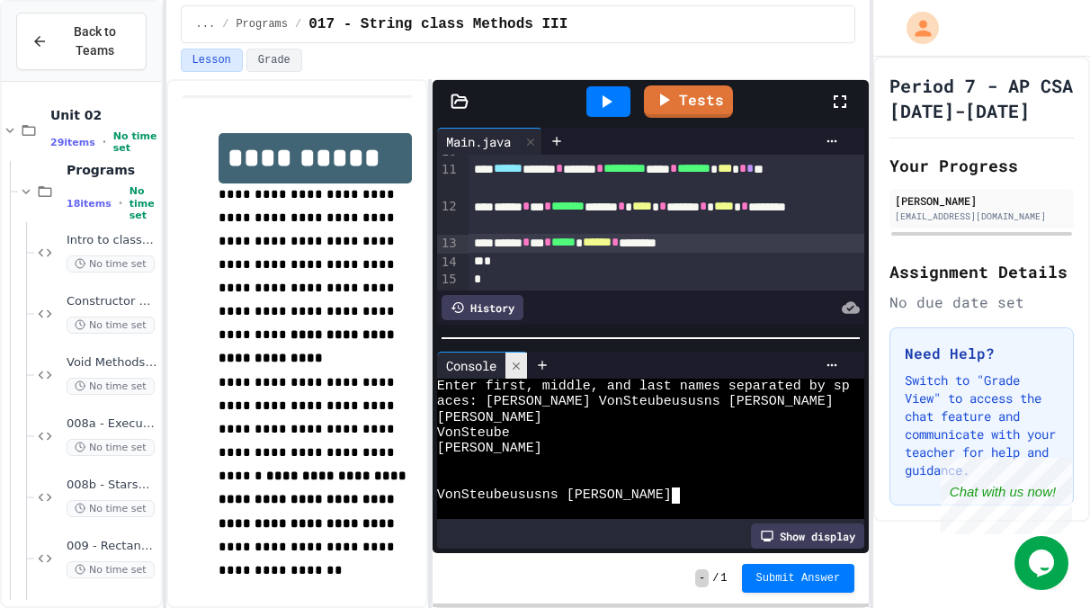
click at [519, 361] on icon at bounding box center [516, 366] width 13 height 13
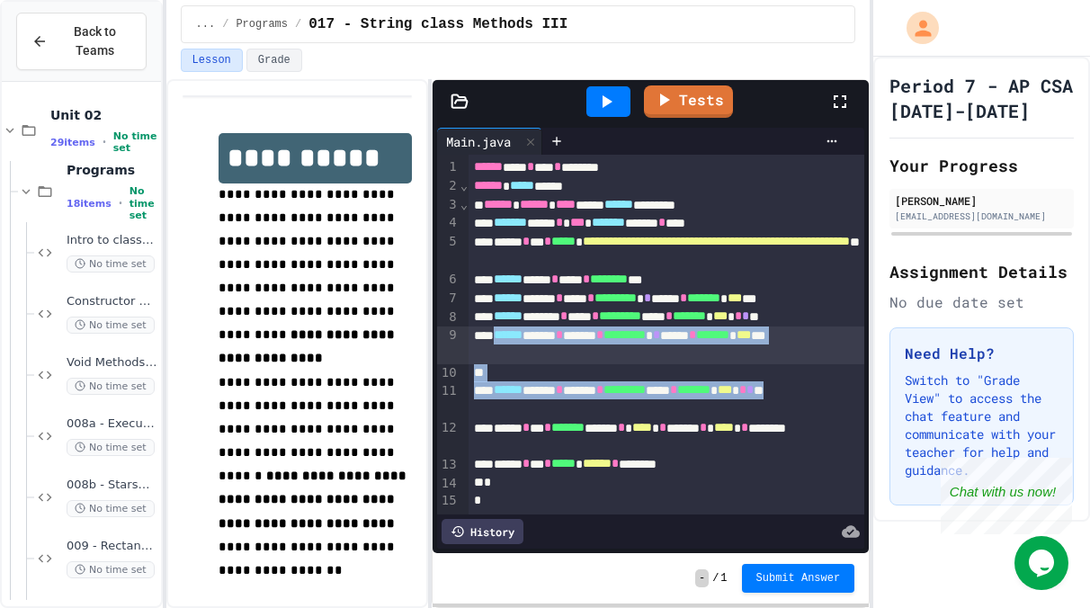
drag, startPoint x: 576, startPoint y: 406, endPoint x: 500, endPoint y: 334, distance: 105.6
click at [500, 334] on div "**********" at bounding box center [666, 335] width 396 height 360
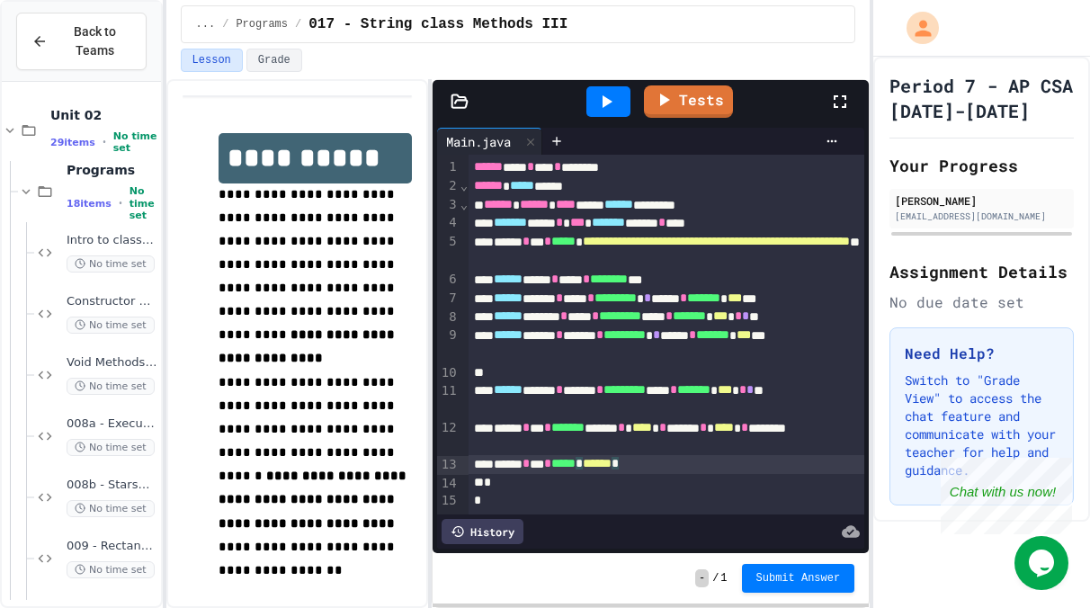
click at [747, 334] on div "****** ***** * ****** * ********* * * ****** * ******* * *** ***" at bounding box center [666, 345] width 396 height 38
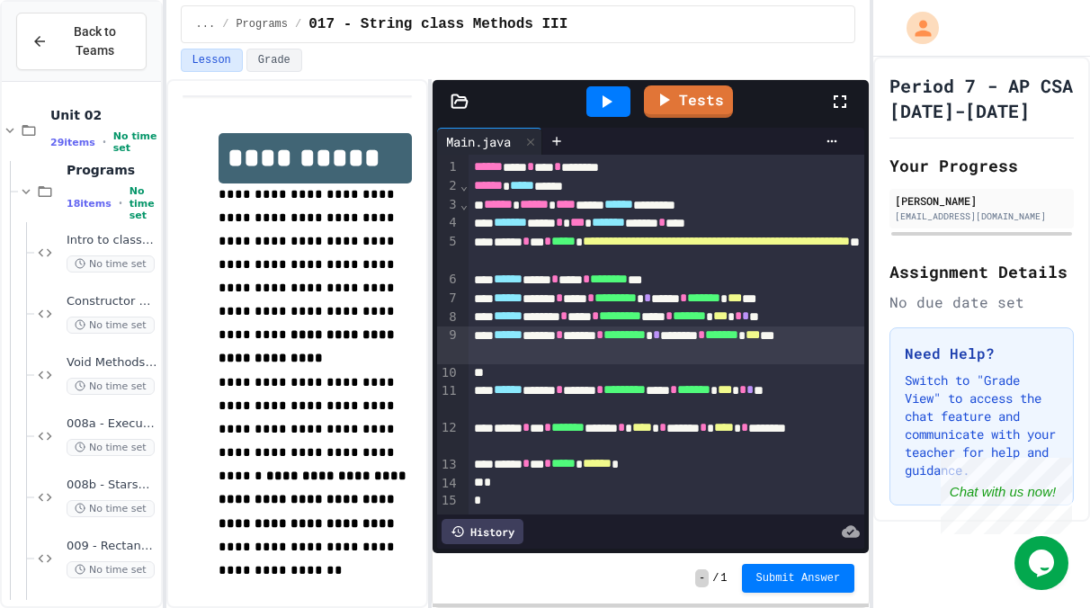
click at [725, 395] on div "****** ***** * ****** * ********* ***** * ******* * *** * * * **" at bounding box center [666, 400] width 396 height 38
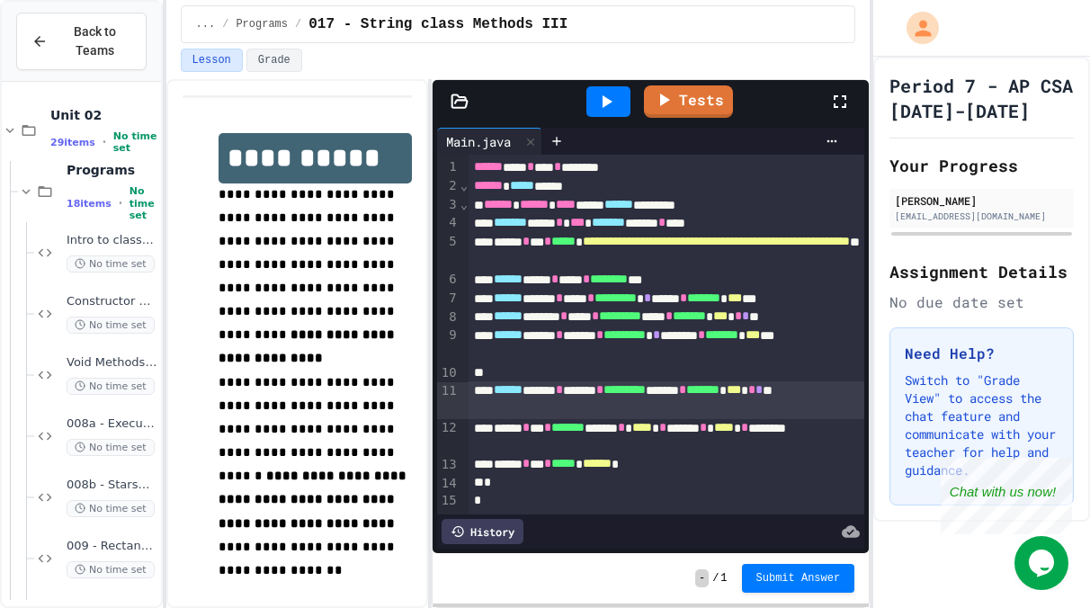
click at [610, 101] on icon at bounding box center [607, 101] width 10 height 13
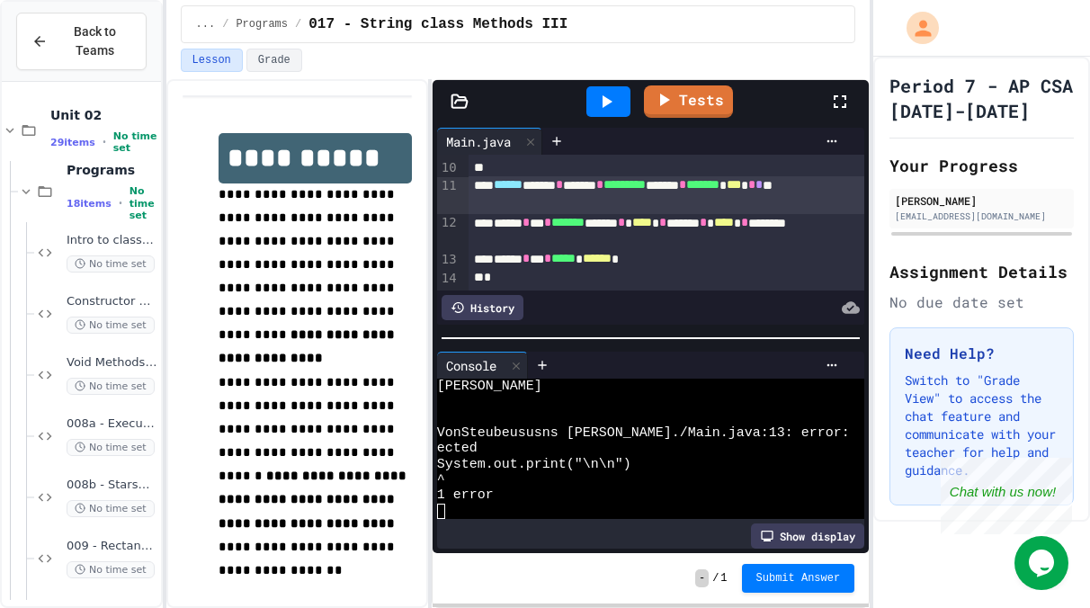
scroll to position [221, 0]
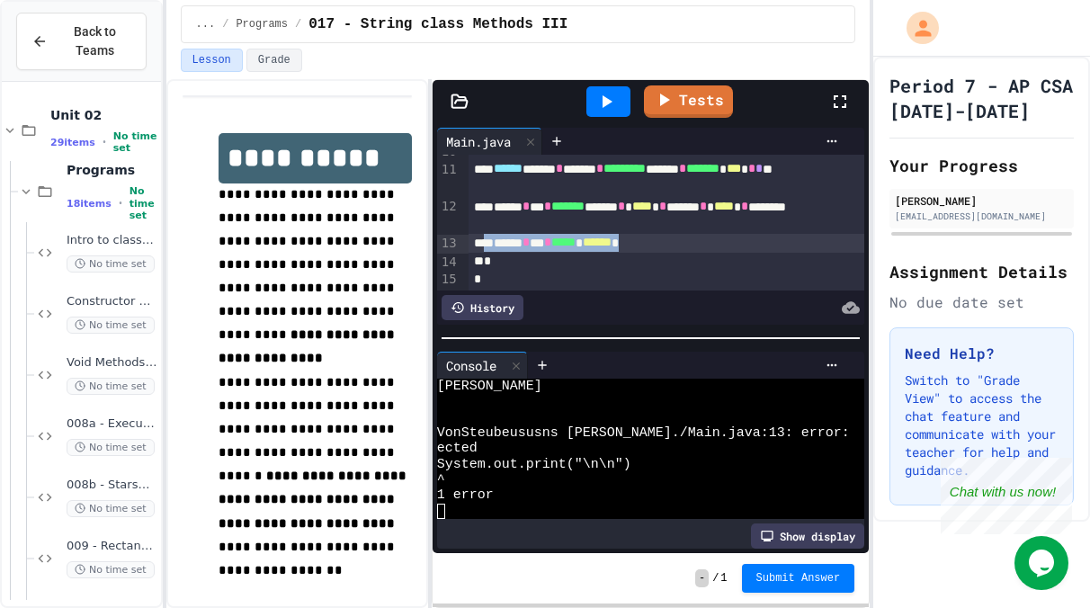
drag, startPoint x: 717, startPoint y: 245, endPoint x: 485, endPoint y: 236, distance: 233.0
click at [485, 236] on div "****** * *** * ***** * ****** *" at bounding box center [666, 243] width 396 height 19
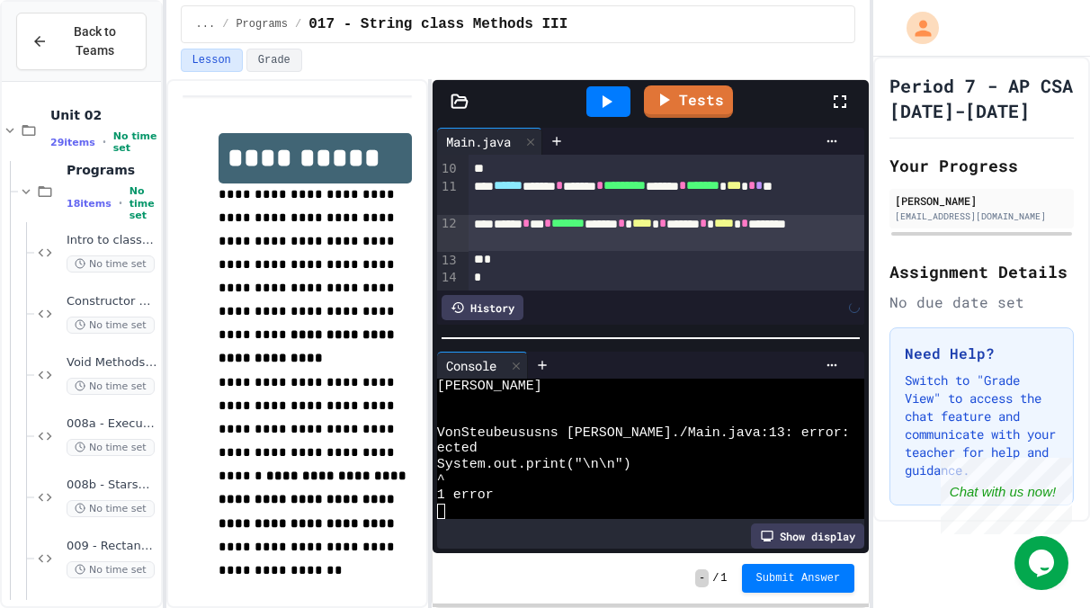
scroll to position [203, 0]
click at [609, 92] on icon at bounding box center [606, 102] width 22 height 22
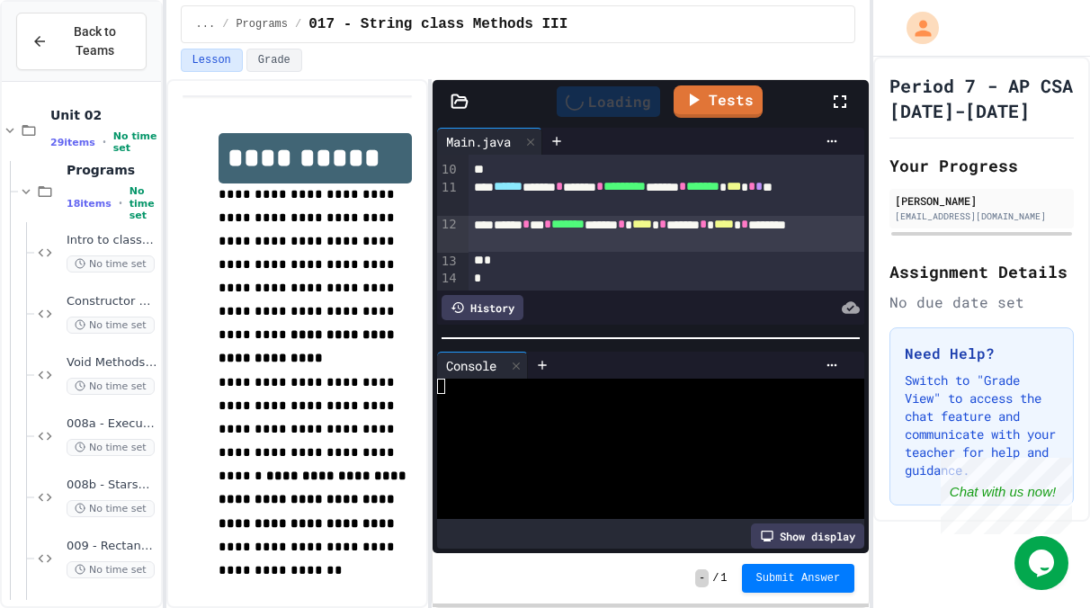
scroll to position [0, 0]
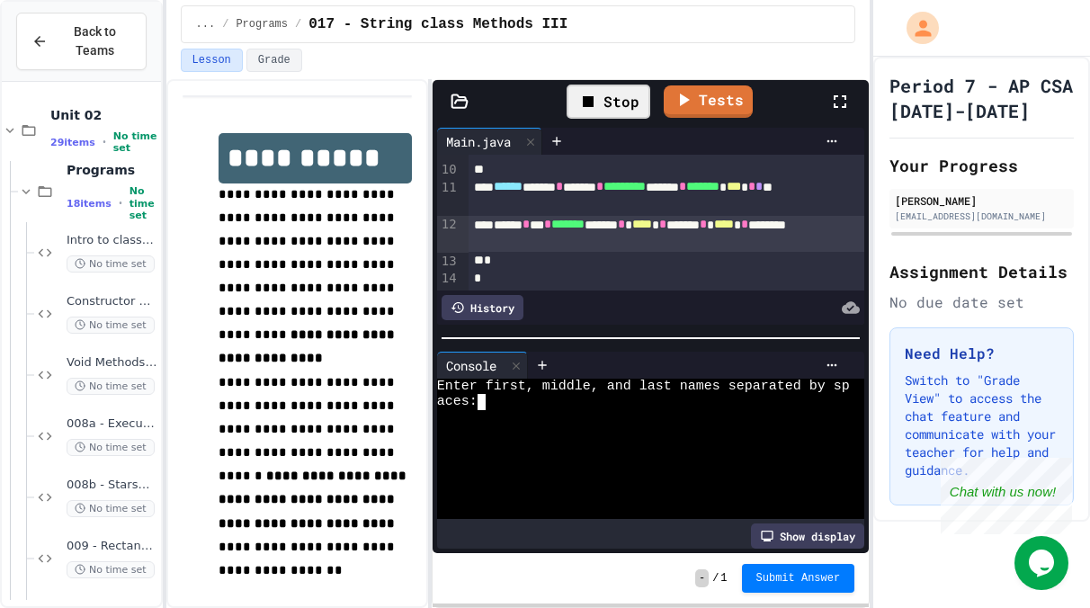
click at [560, 422] on div at bounding box center [643, 417] width 413 height 15
type textarea "*******"
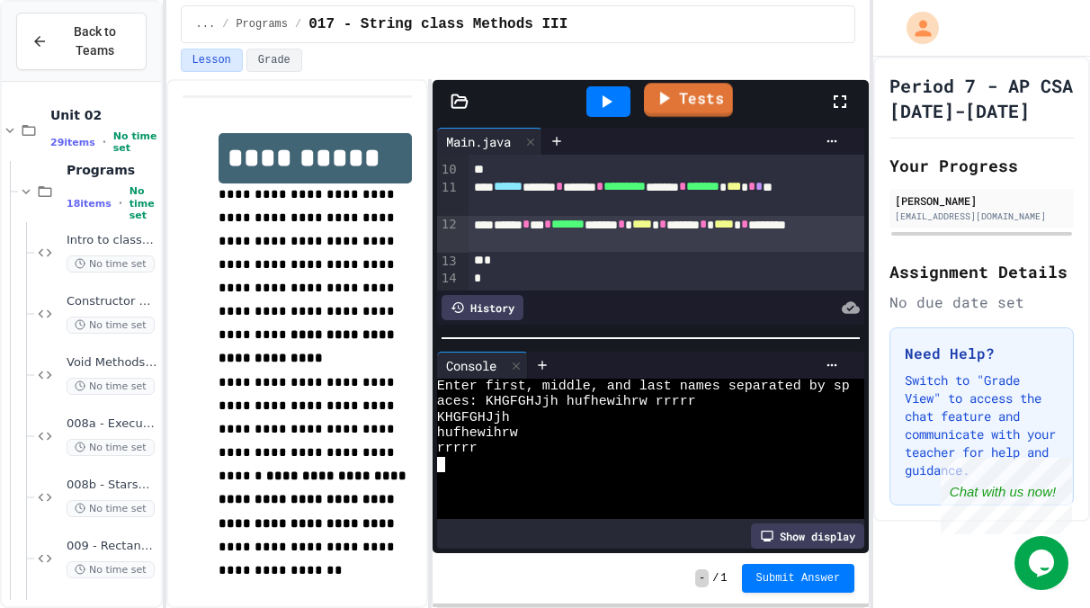
click at [699, 88] on link "Tests" at bounding box center [689, 100] width 89 height 34
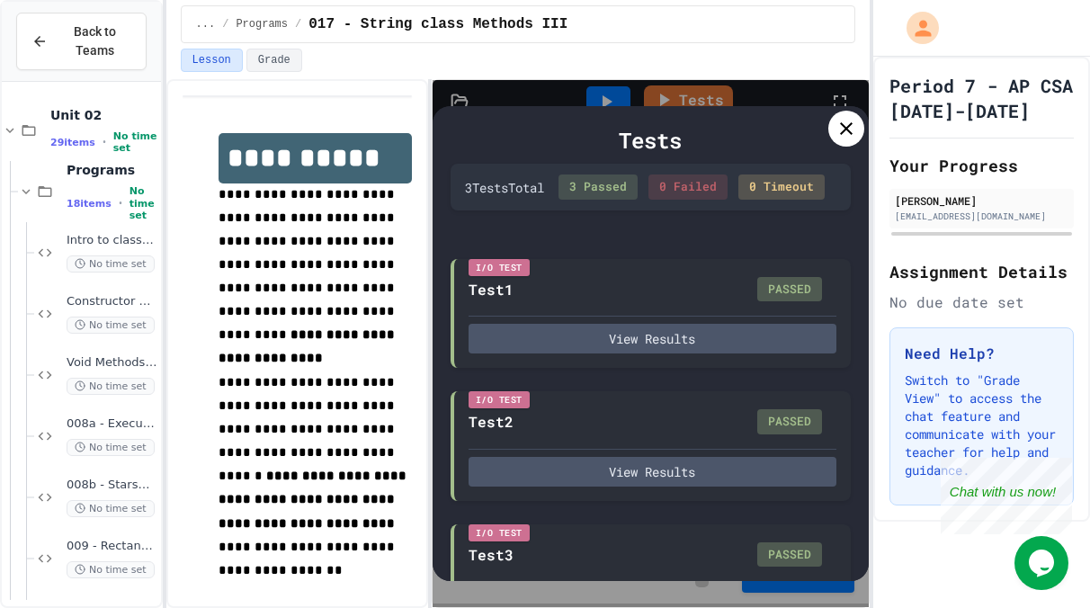
click at [846, 125] on icon at bounding box center [846, 129] width 22 height 22
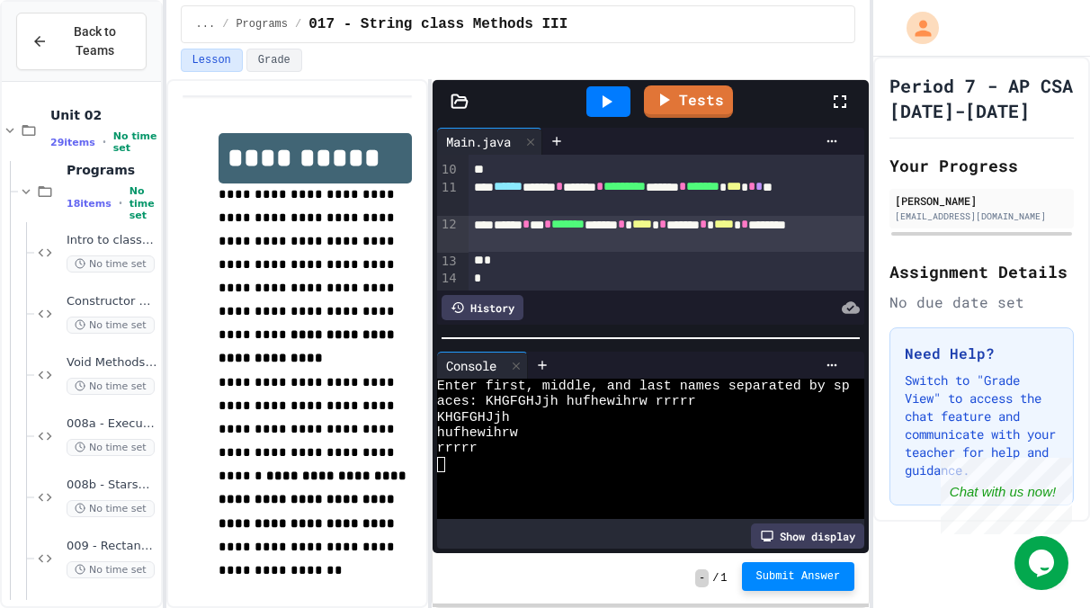
click at [788, 580] on span "Submit Answer" at bounding box center [798, 576] width 85 height 14
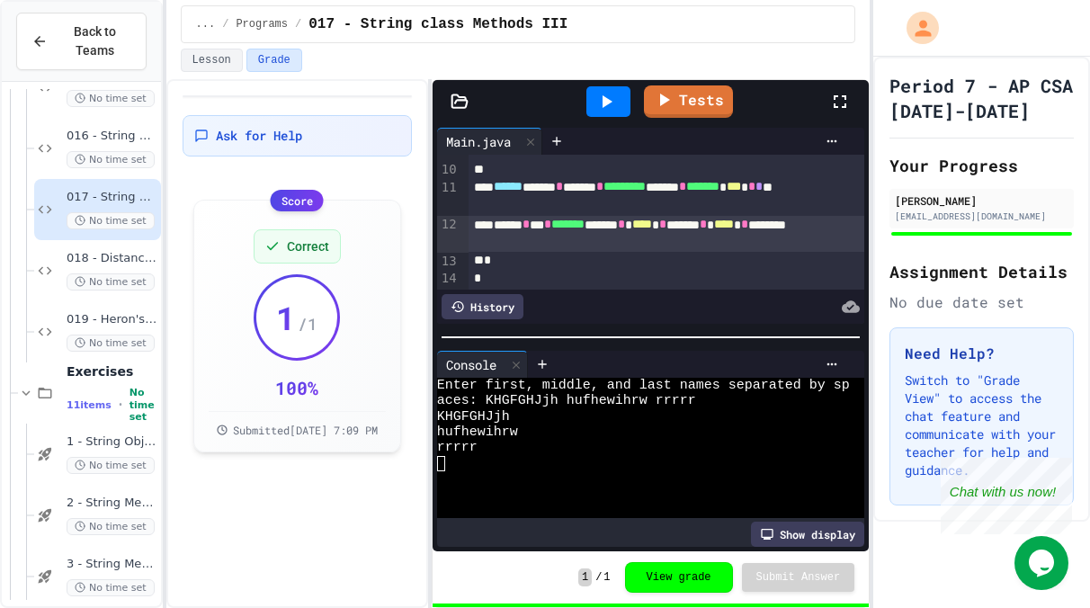
scroll to position [957, 0]
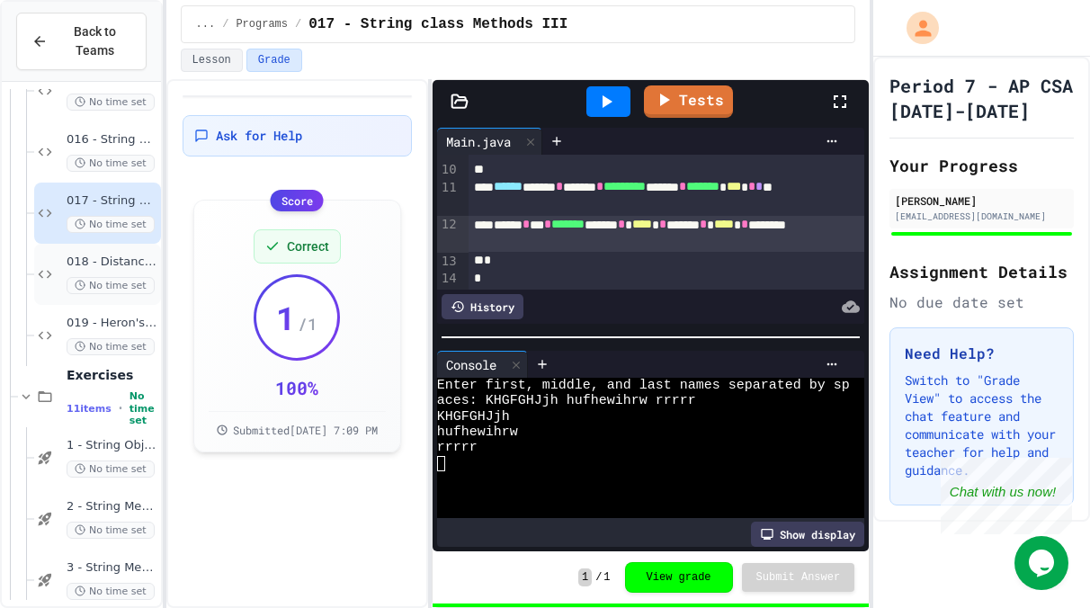
click at [114, 275] on div "018 - Distance Formula No time set" at bounding box center [112, 274] width 91 height 40
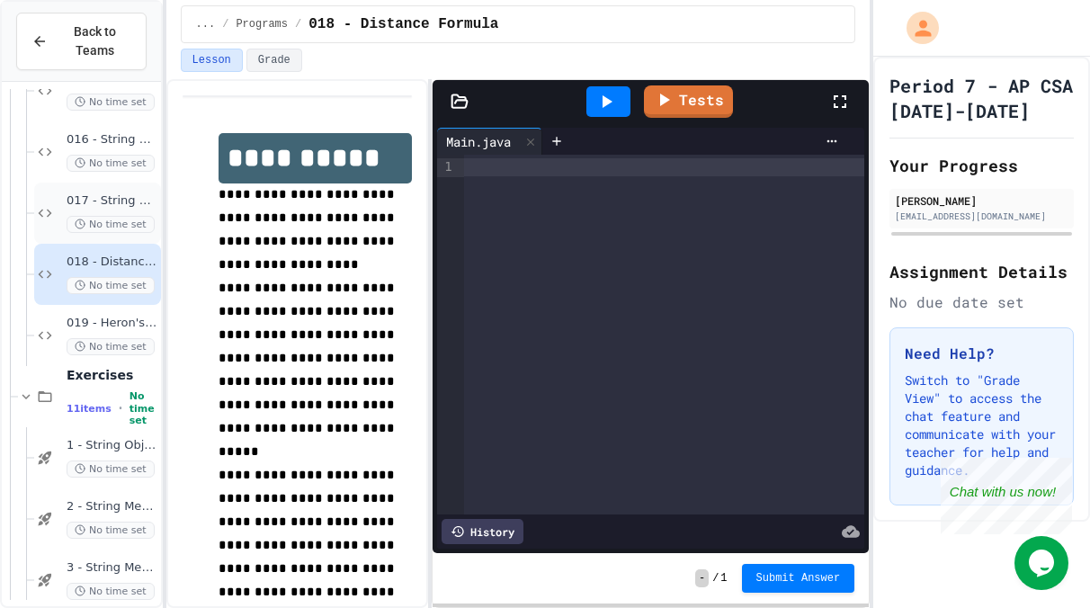
click at [89, 239] on div "017 - String class Methods III No time set" at bounding box center [97, 213] width 127 height 61
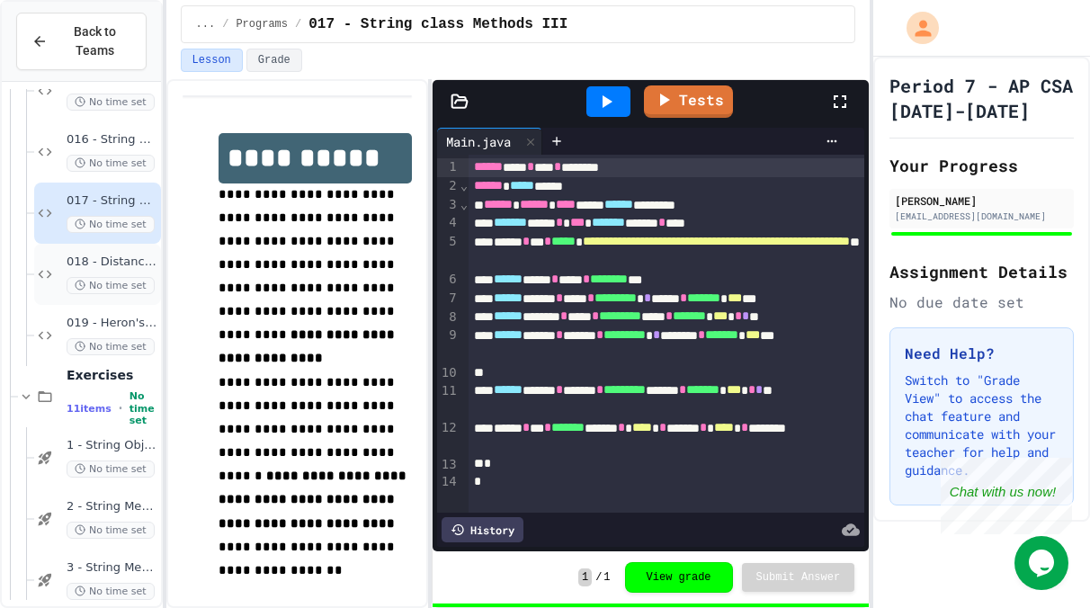
click at [127, 278] on span "No time set" at bounding box center [111, 285] width 88 height 17
